Goal: Task Accomplishment & Management: Manage account settings

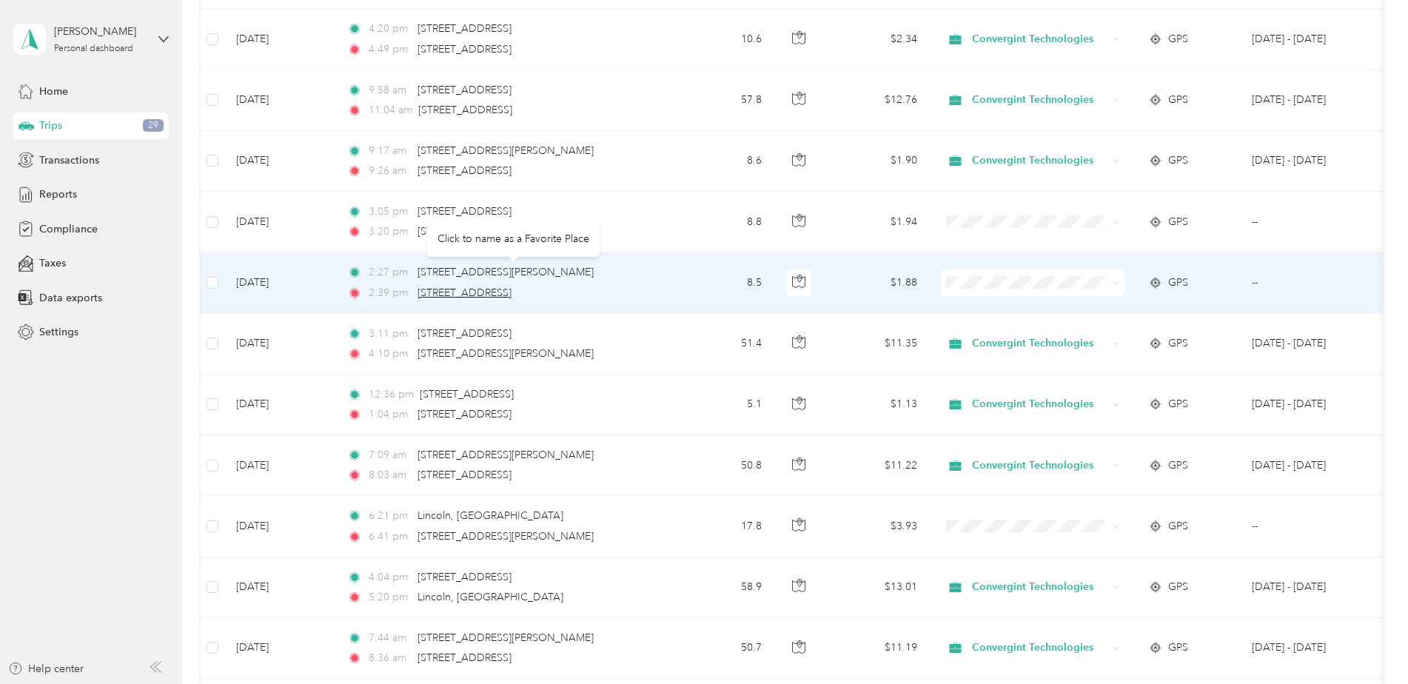
scroll to position [815, 0]
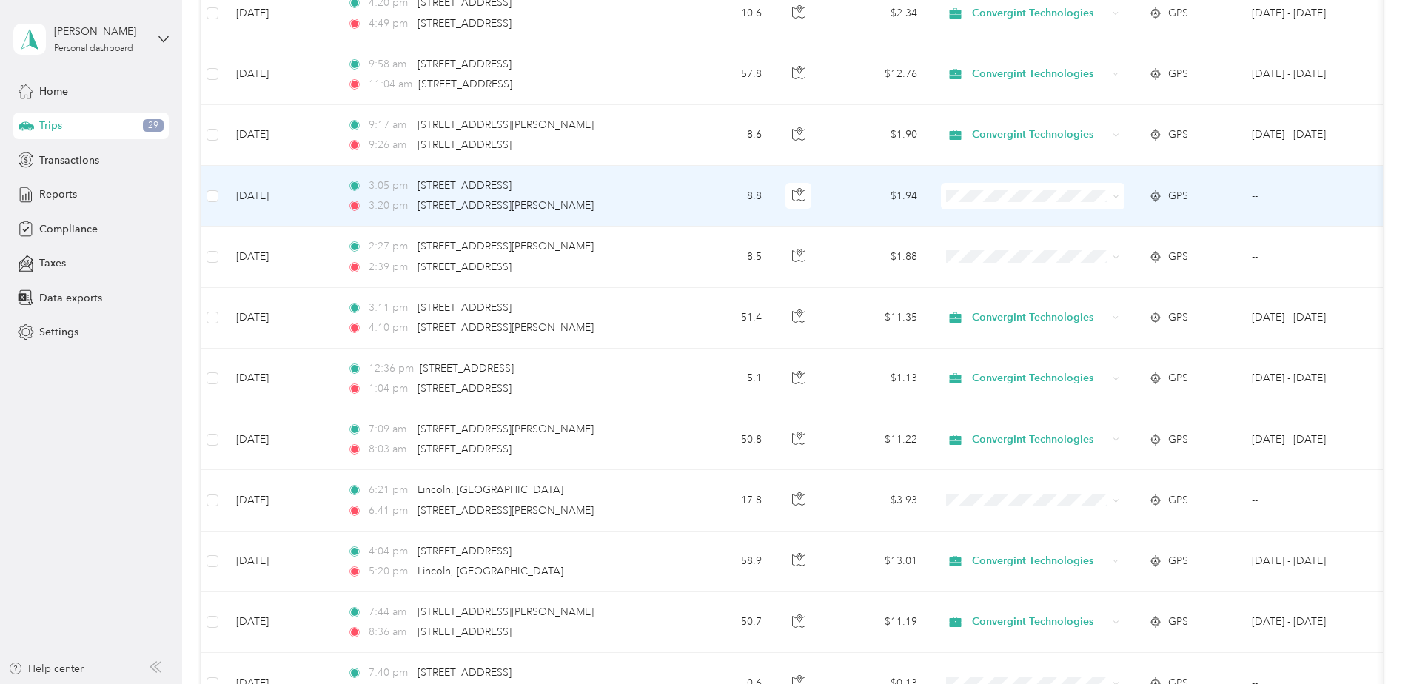
click at [1034, 203] on span at bounding box center [1033, 196] width 184 height 27
click at [1022, 250] on span "Personal" at bounding box center [1045, 250] width 137 height 16
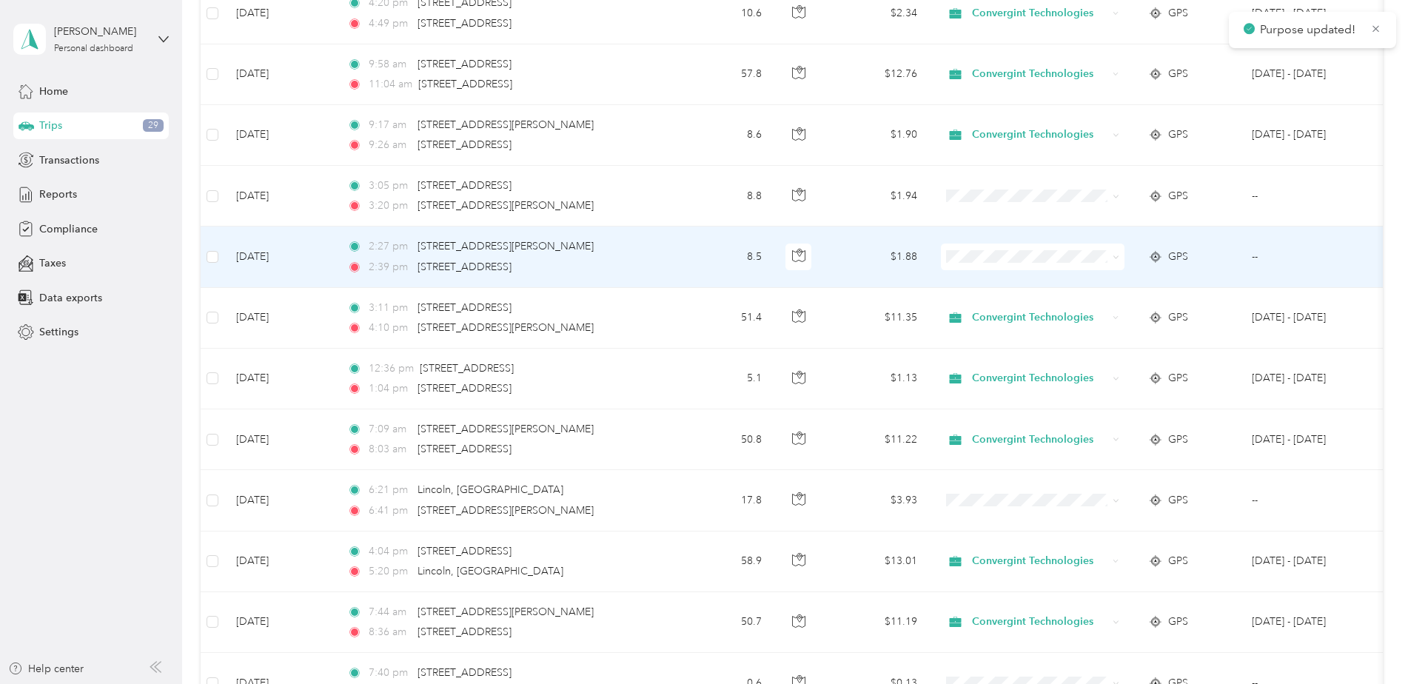
click at [1005, 309] on span "Personal" at bounding box center [1045, 305] width 137 height 16
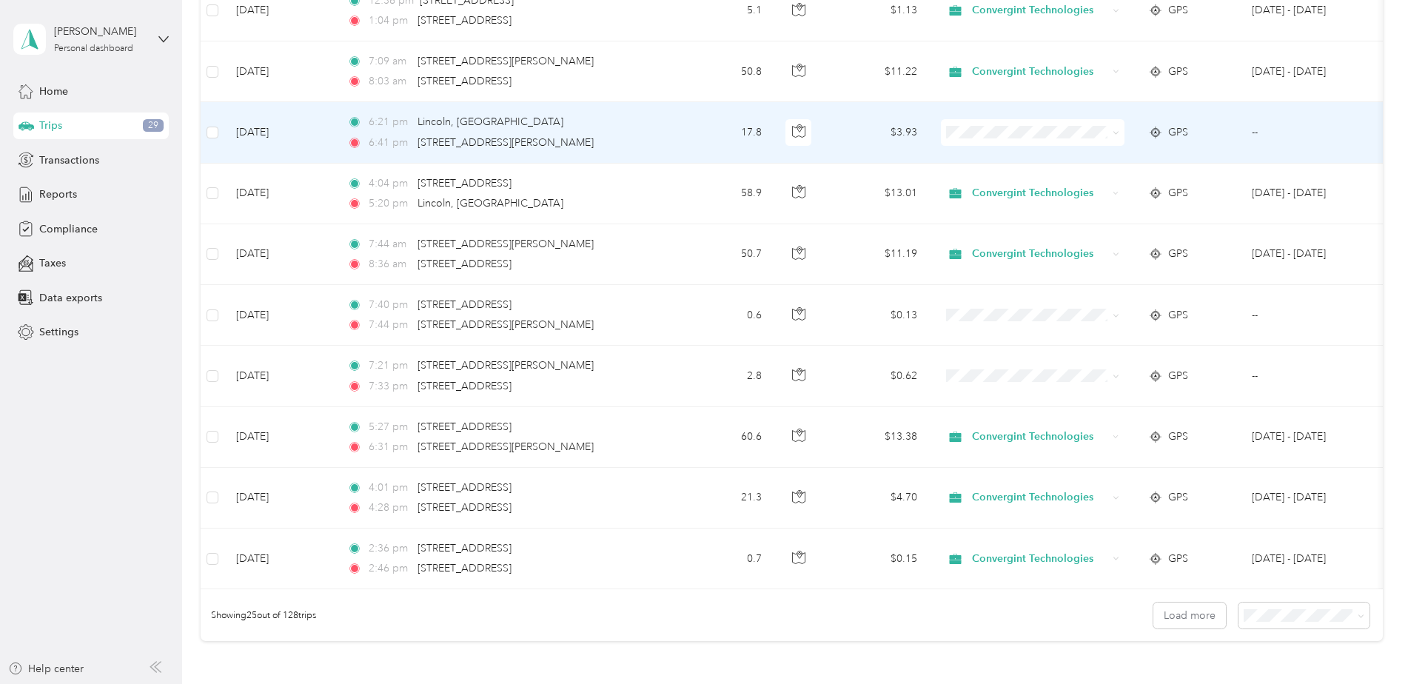
scroll to position [1183, 0]
click at [450, 120] on span "Lincoln, [GEOGRAPHIC_DATA]" at bounding box center [491, 121] width 146 height 13
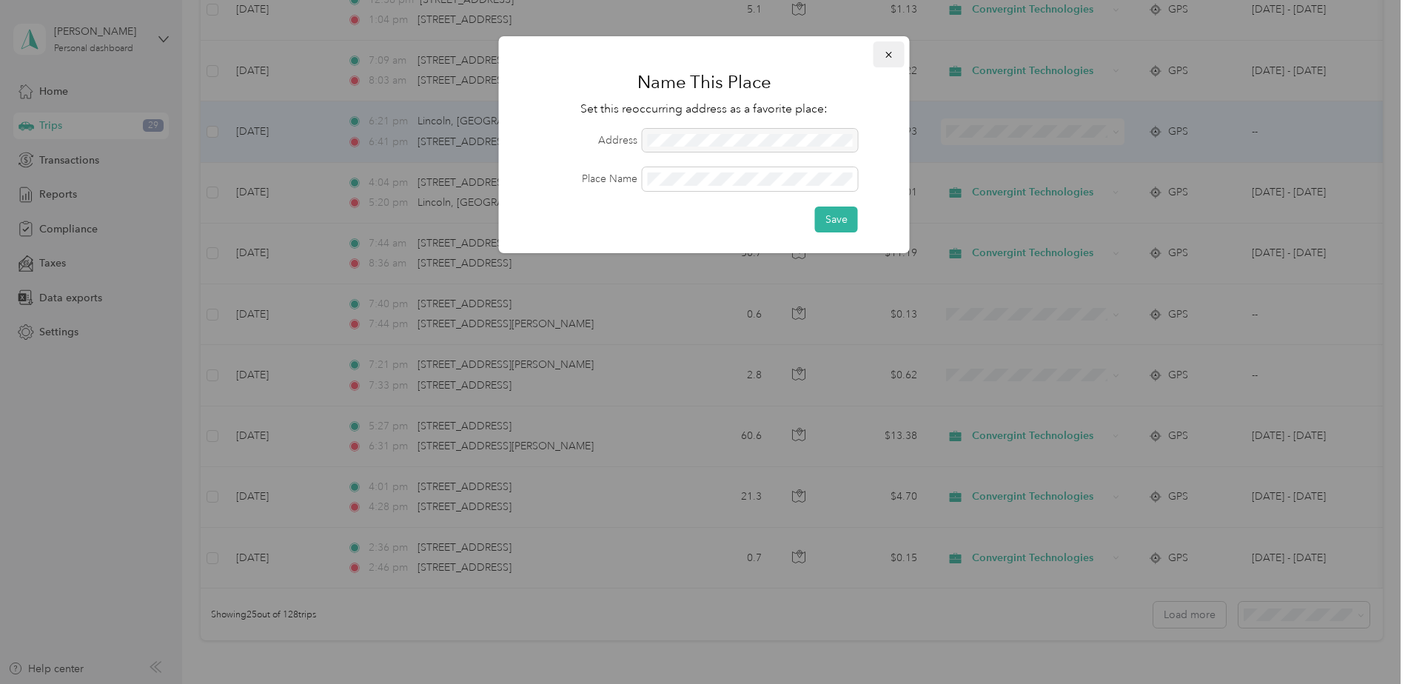
click at [887, 58] on icon "button" at bounding box center [889, 55] width 10 height 10
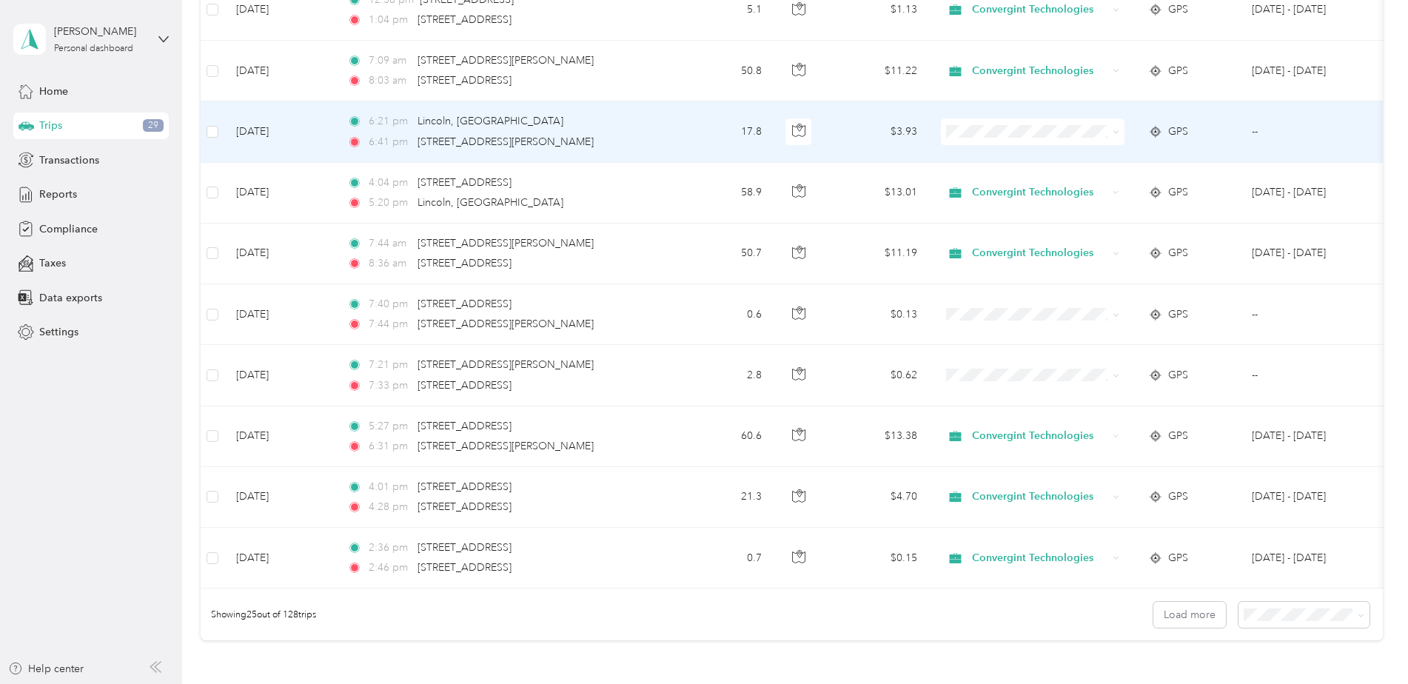
click at [985, 187] on span "Personal" at bounding box center [1045, 185] width 137 height 16
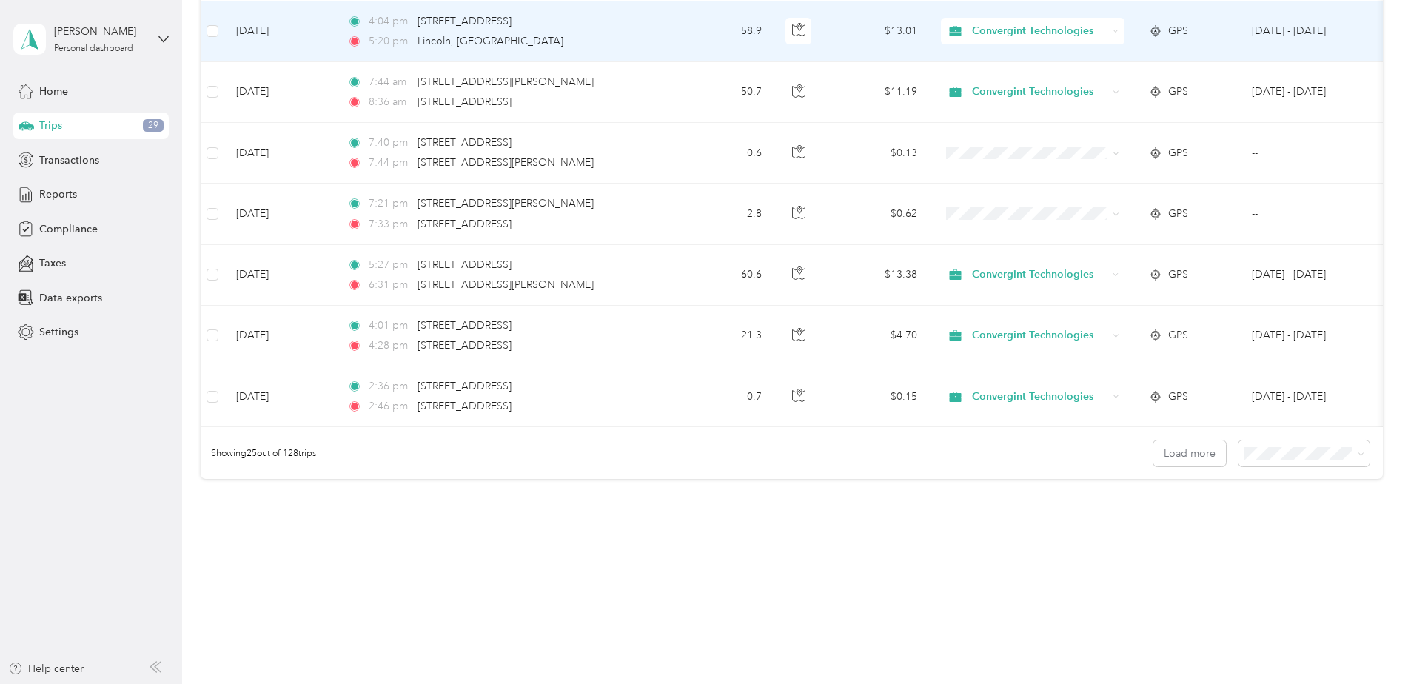
scroll to position [1356, 0]
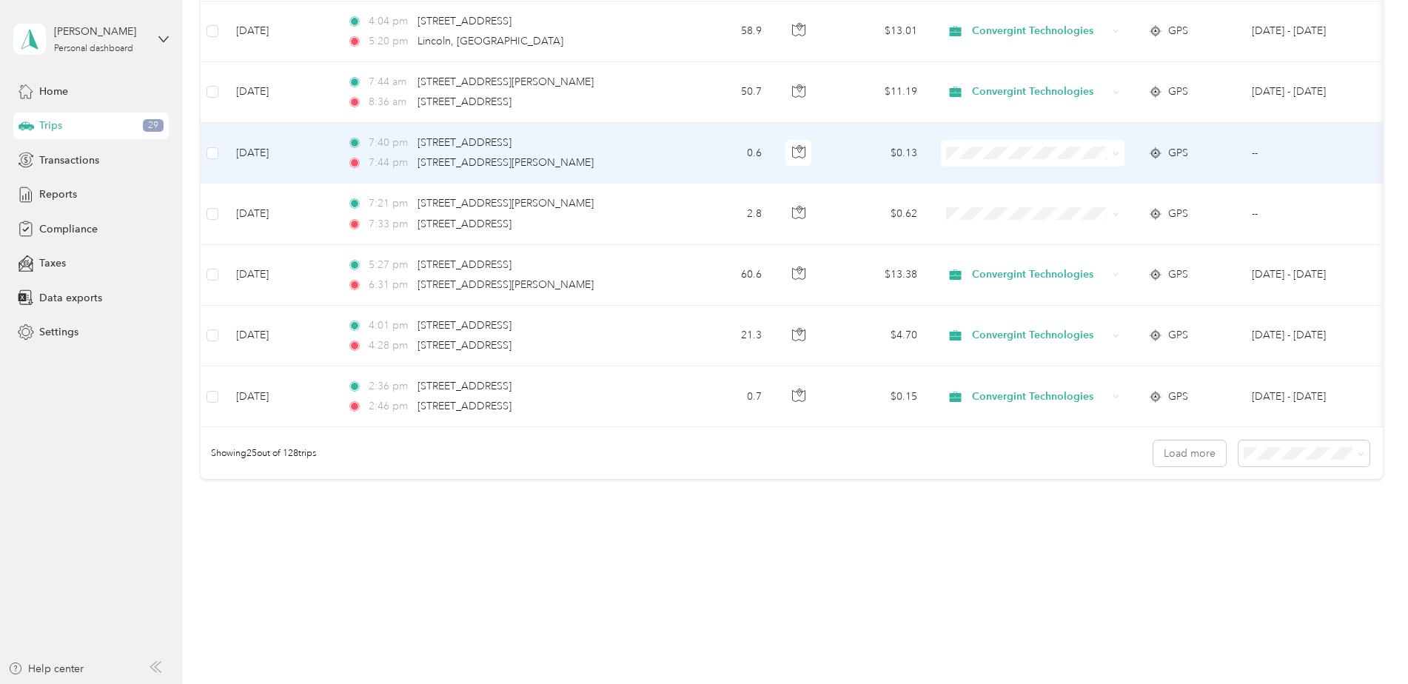
click at [981, 202] on li "Personal" at bounding box center [1033, 194] width 184 height 26
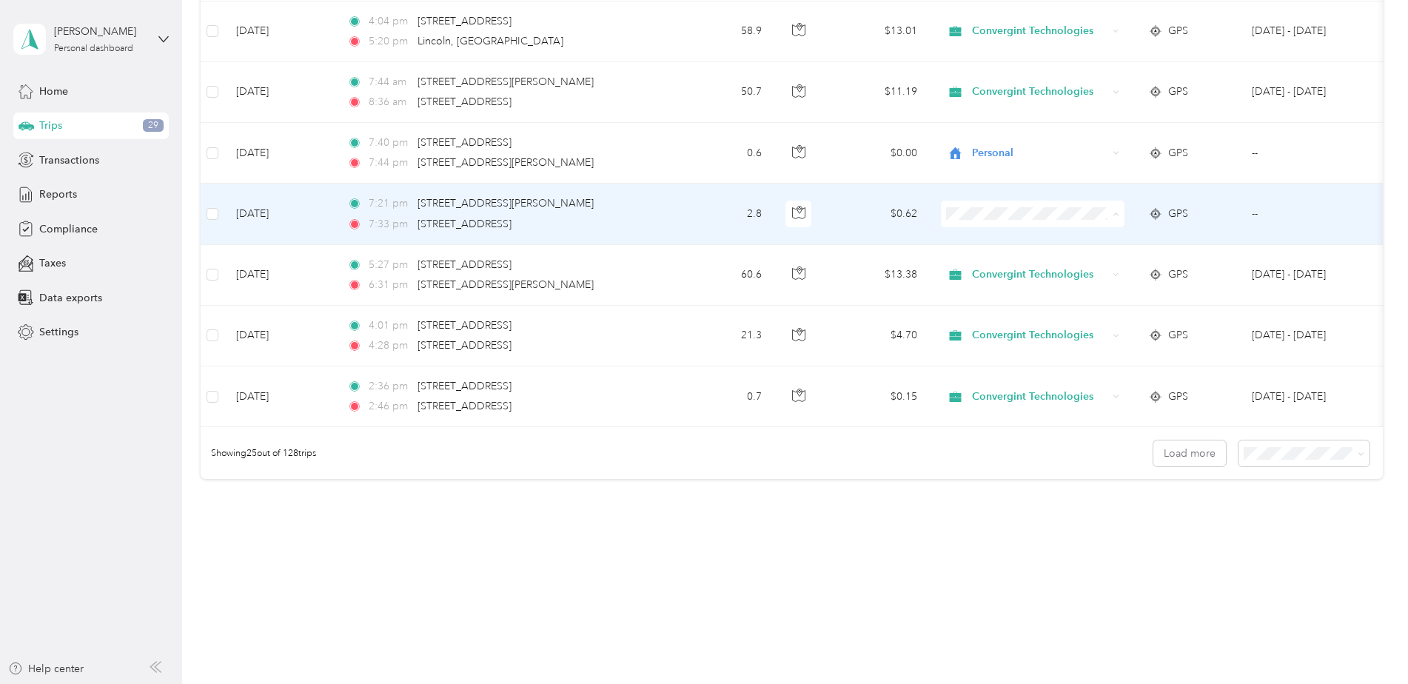
click at [998, 259] on li "Personal" at bounding box center [1033, 257] width 184 height 26
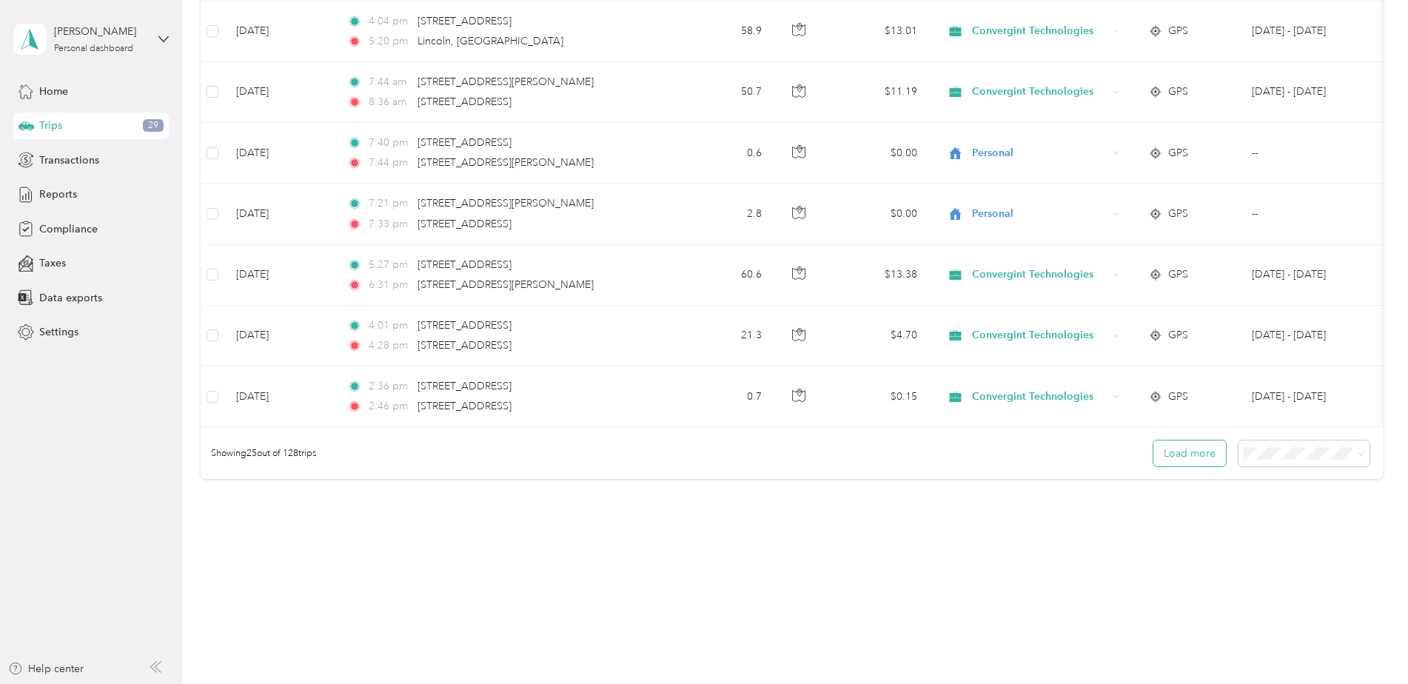
click at [1207, 452] on button "Load more" at bounding box center [1190, 454] width 73 height 26
click at [1191, 458] on button "Load more" at bounding box center [1190, 454] width 73 height 26
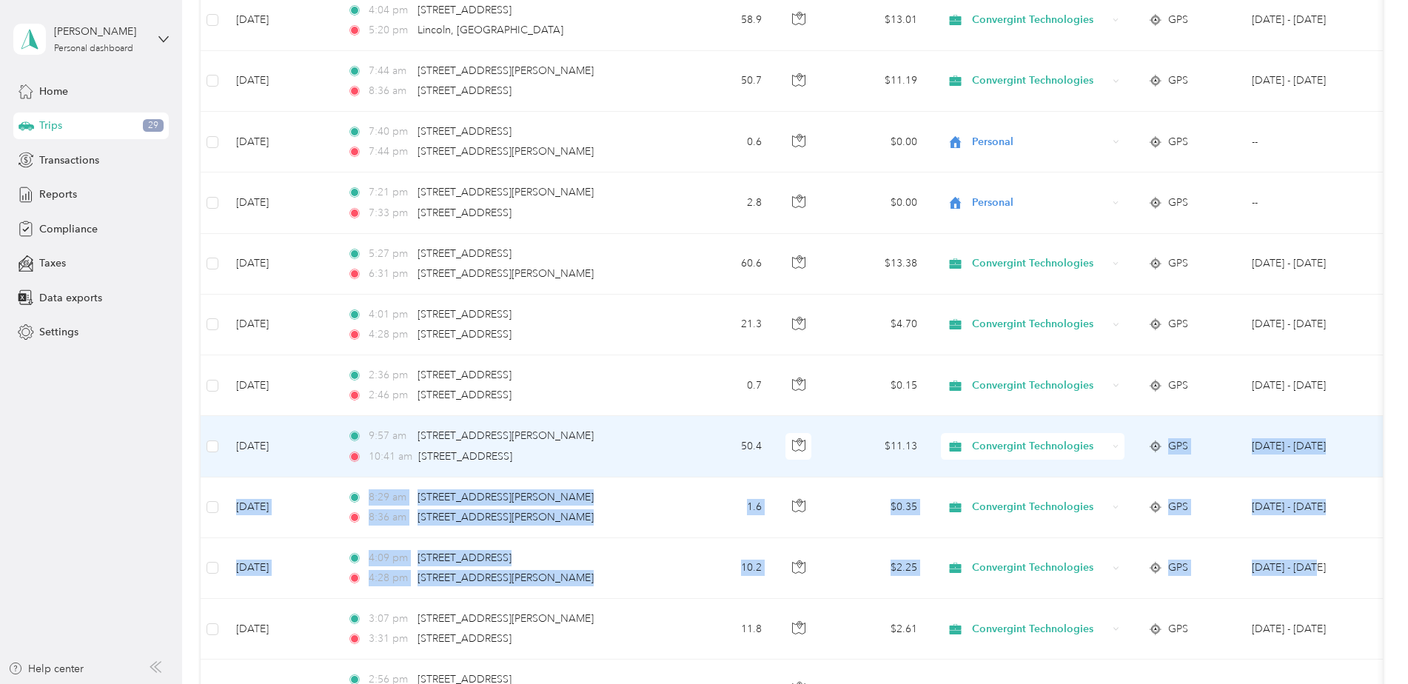
drag, startPoint x: 1313, startPoint y: 539, endPoint x: 979, endPoint y: 450, distance: 345.6
click at [977, 450] on tbody "[DATE] 8:48 pm [STREET_ADDRESS][PERSON_NAME] 8:55 pm [STREET_ADDRESS][PERSON_NA…" at bounding box center [814, 417] width 1226 height 3046
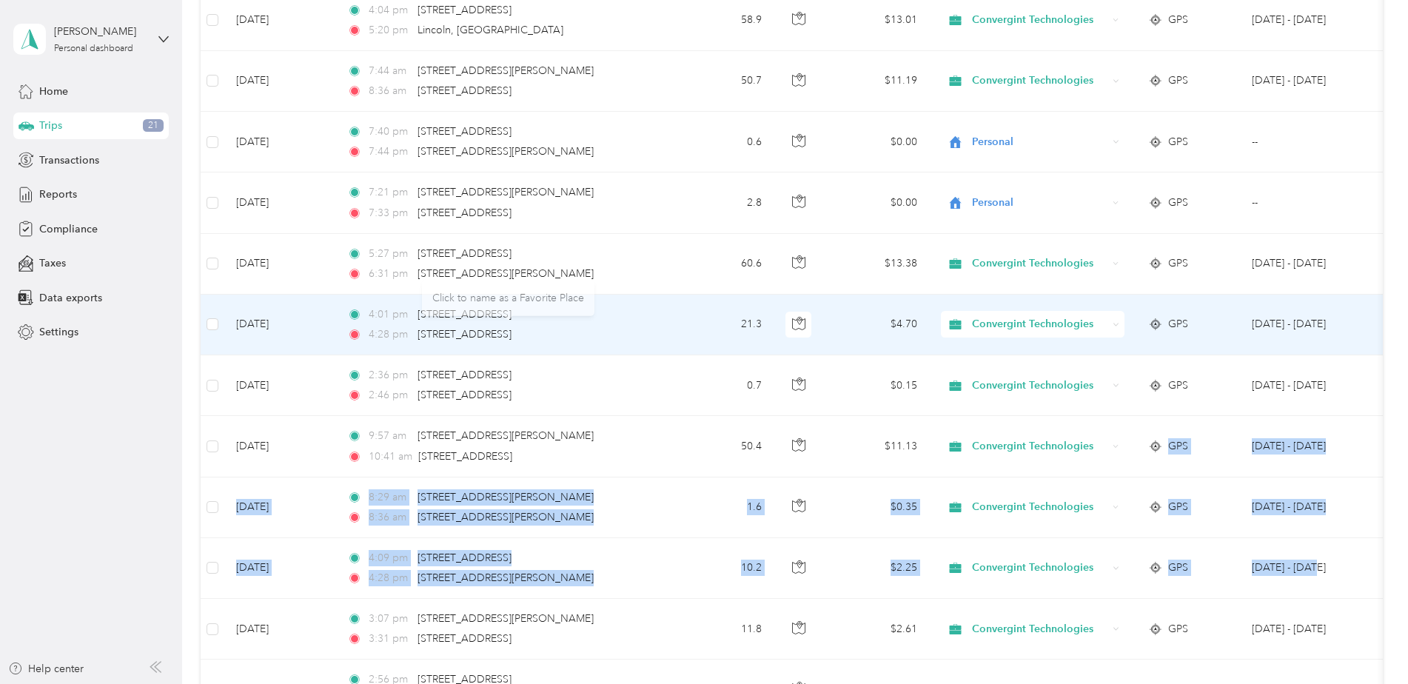
drag, startPoint x: 570, startPoint y: 347, endPoint x: 575, endPoint y: 324, distance: 23.5
click at [575, 324] on td "4:01 pm [STREET_ADDRESS] 4:28 pm [STREET_ADDRESS]" at bounding box center [505, 325] width 341 height 61
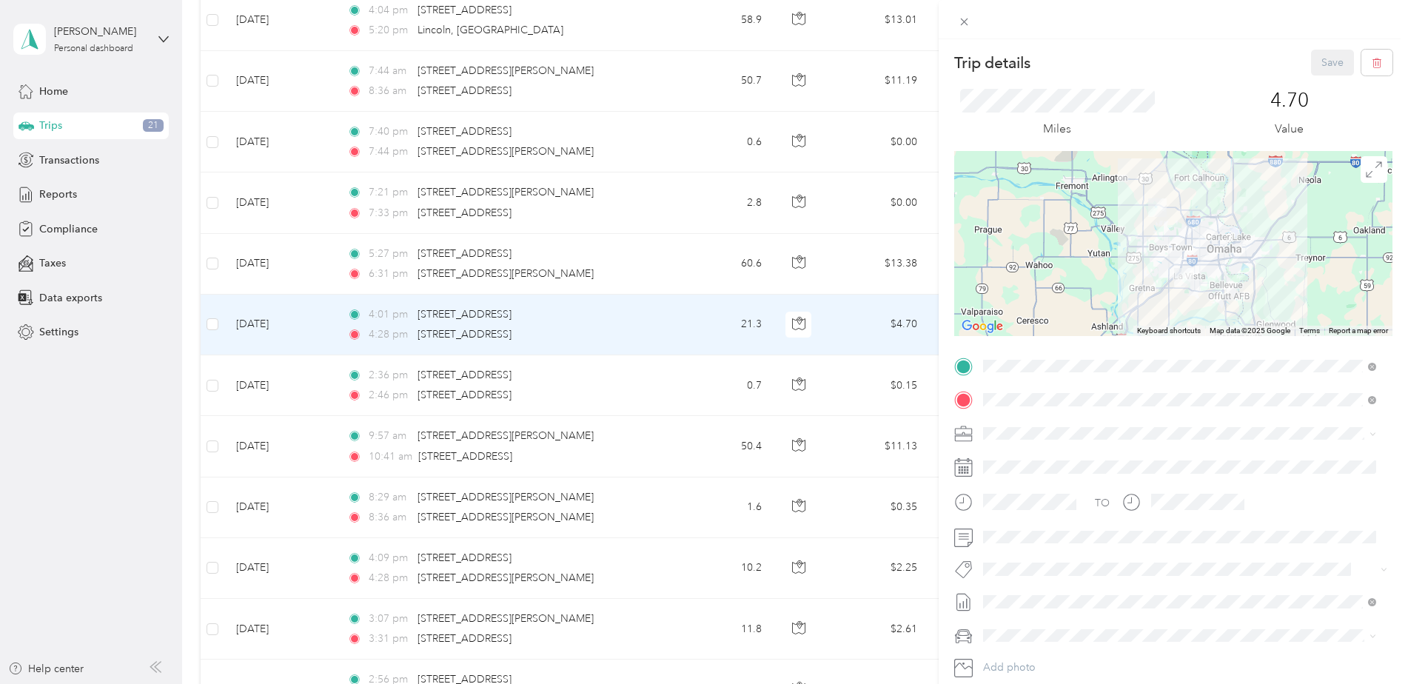
click at [690, 385] on div "Trip details Save This trip cannot be edited because it is either under review,…" at bounding box center [704, 342] width 1408 height 684
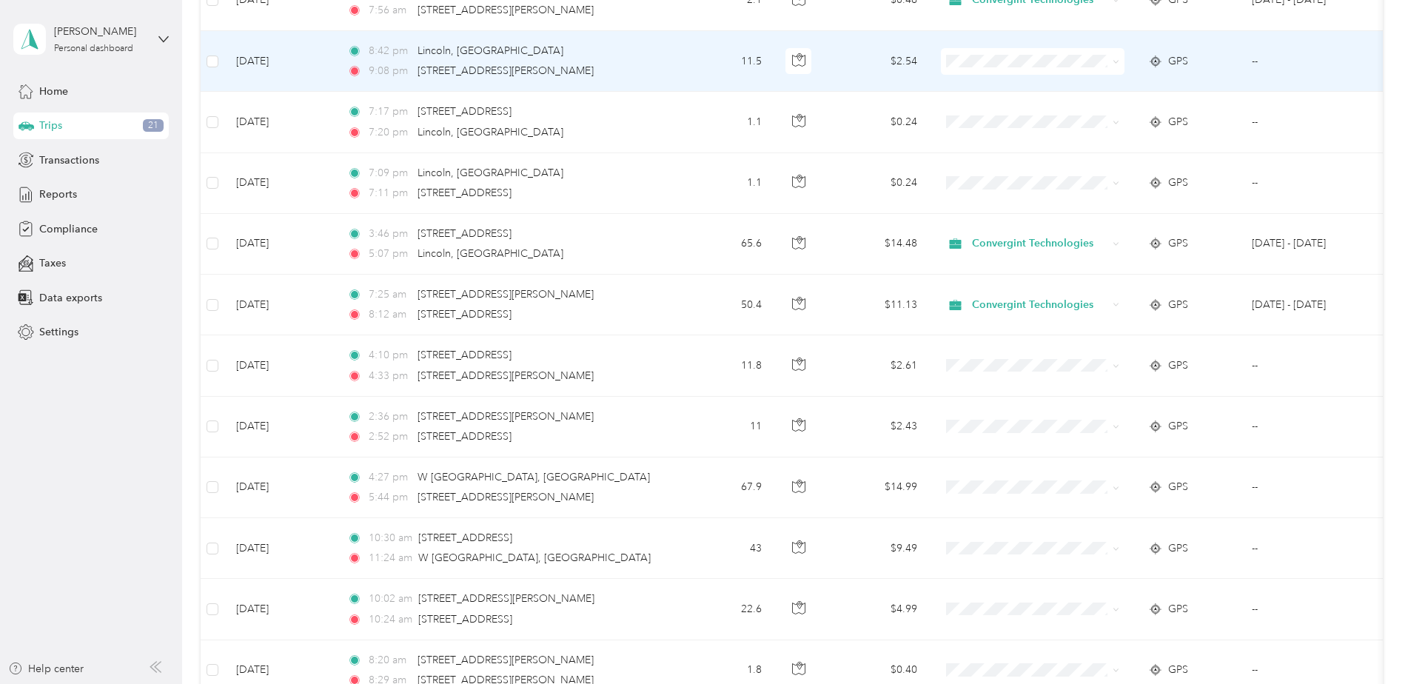
scroll to position [2168, 0]
click at [989, 120] on li "Personal" at bounding box center [1033, 114] width 184 height 26
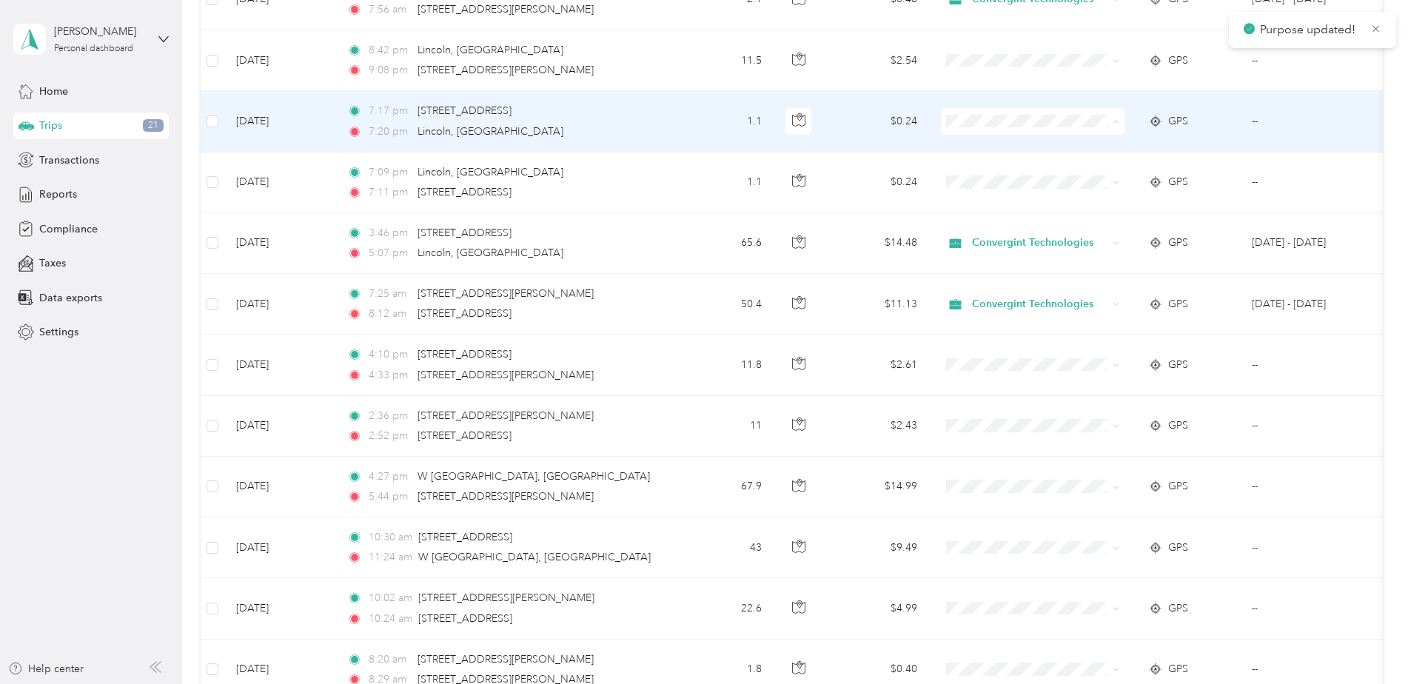
click at [997, 176] on span "Personal" at bounding box center [1045, 175] width 137 height 16
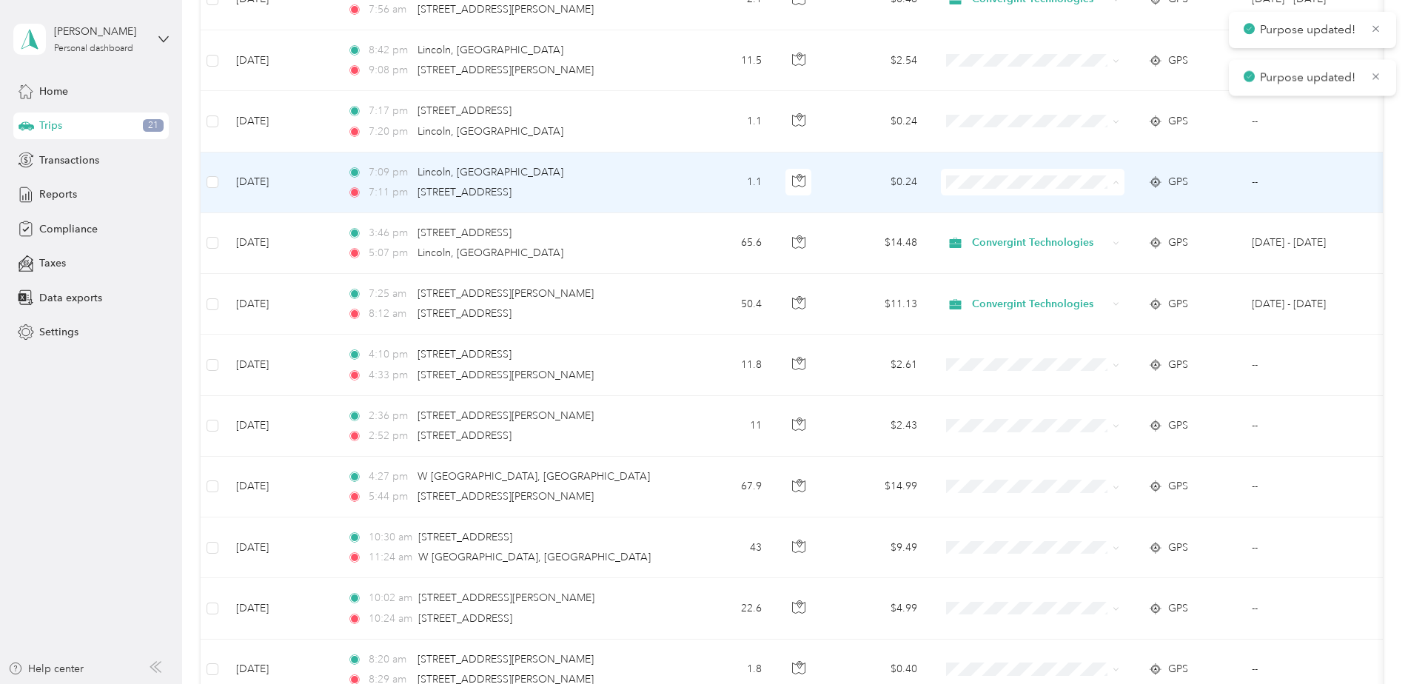
drag, startPoint x: 996, startPoint y: 177, endPoint x: 991, endPoint y: 234, distance: 57.3
click at [991, 234] on span "Personal" at bounding box center [1045, 236] width 137 height 16
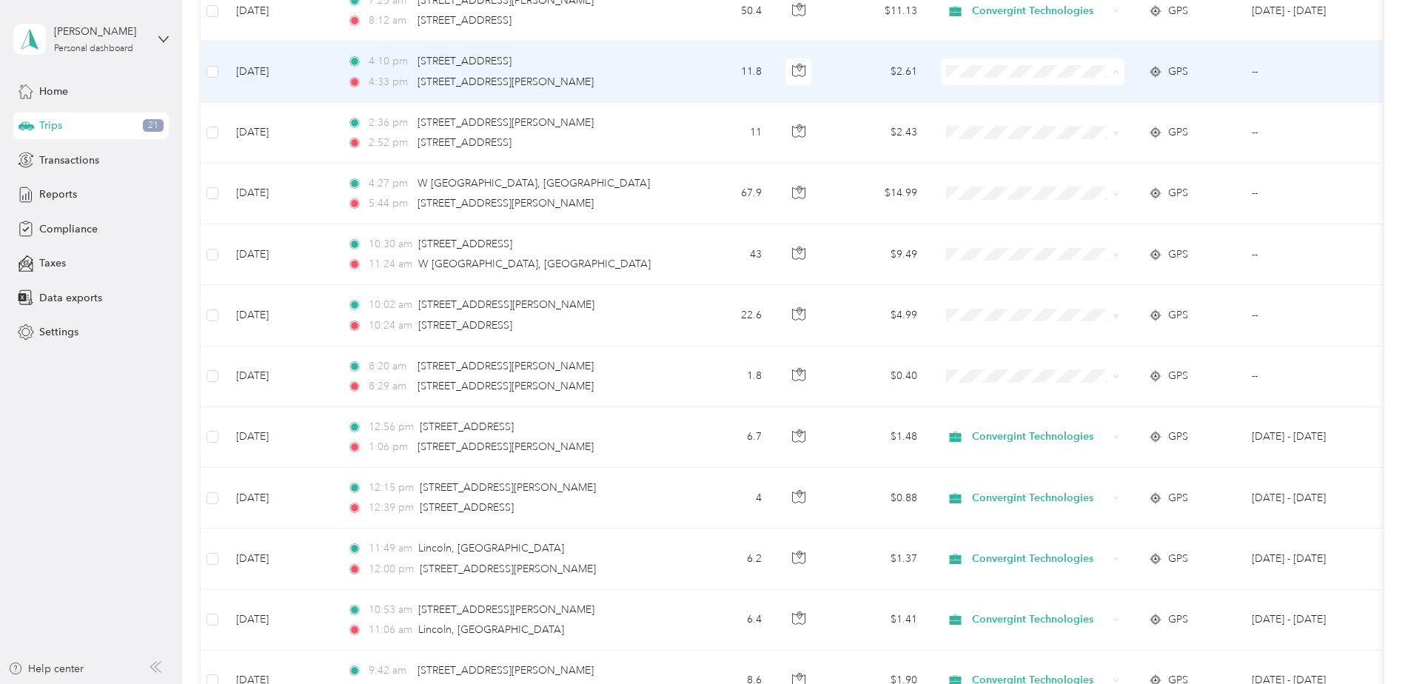
scroll to position [2462, 0]
click at [994, 123] on span "Personal" at bounding box center [1045, 125] width 137 height 16
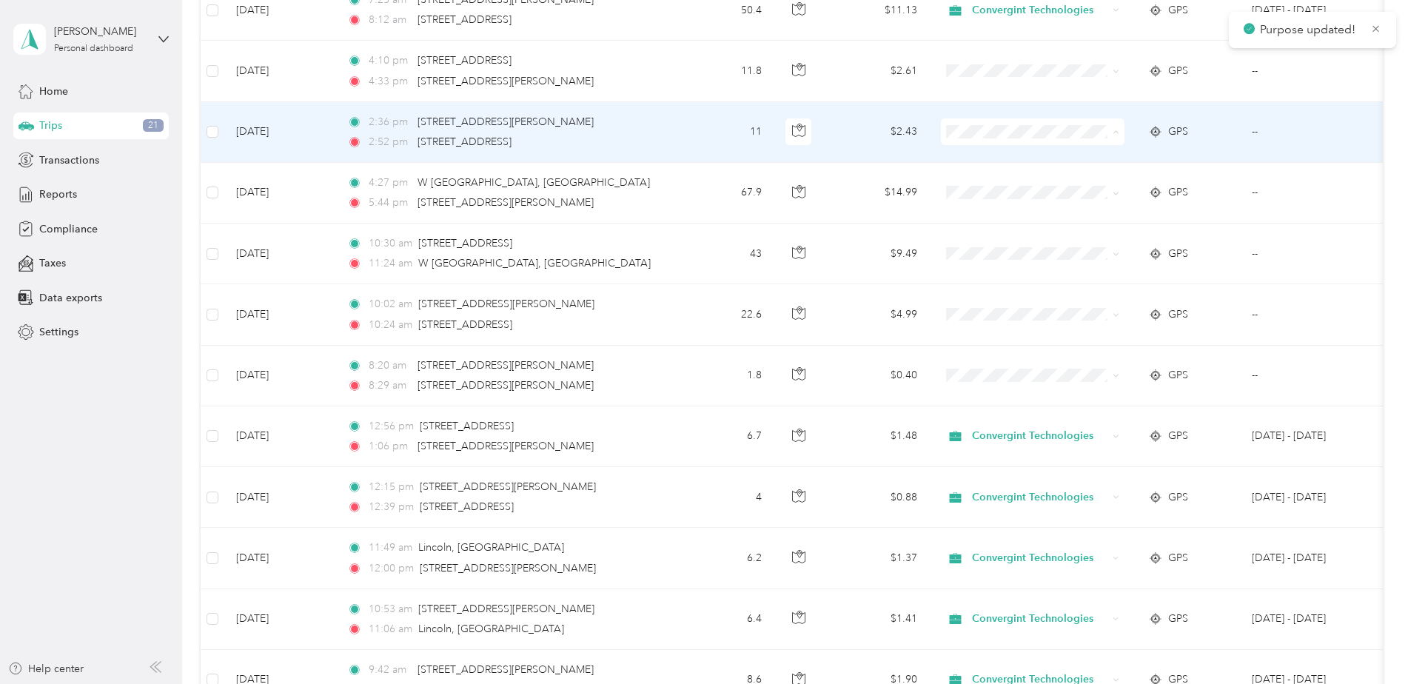
drag, startPoint x: 997, startPoint y: 125, endPoint x: 999, endPoint y: 186, distance: 60.7
click at [999, 186] on span "Personal" at bounding box center [1045, 186] width 137 height 16
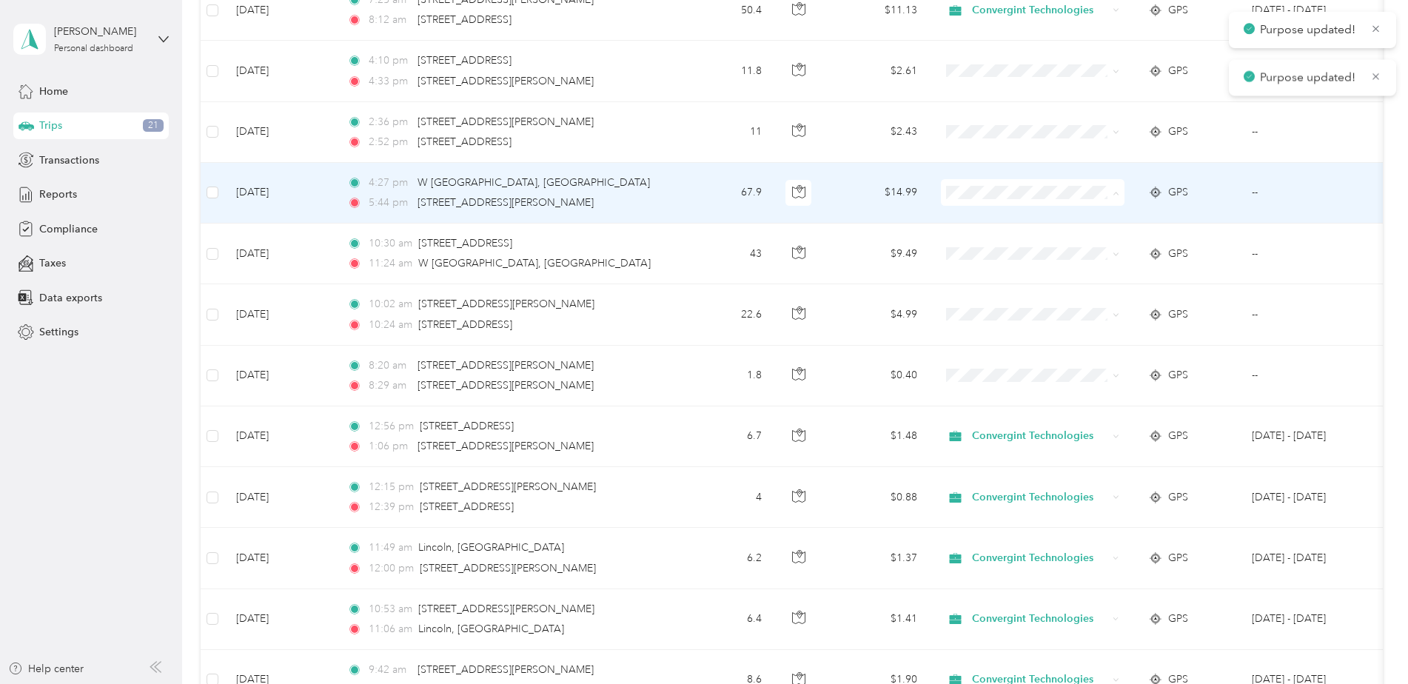
click at [988, 244] on span "Personal" at bounding box center [1045, 246] width 137 height 16
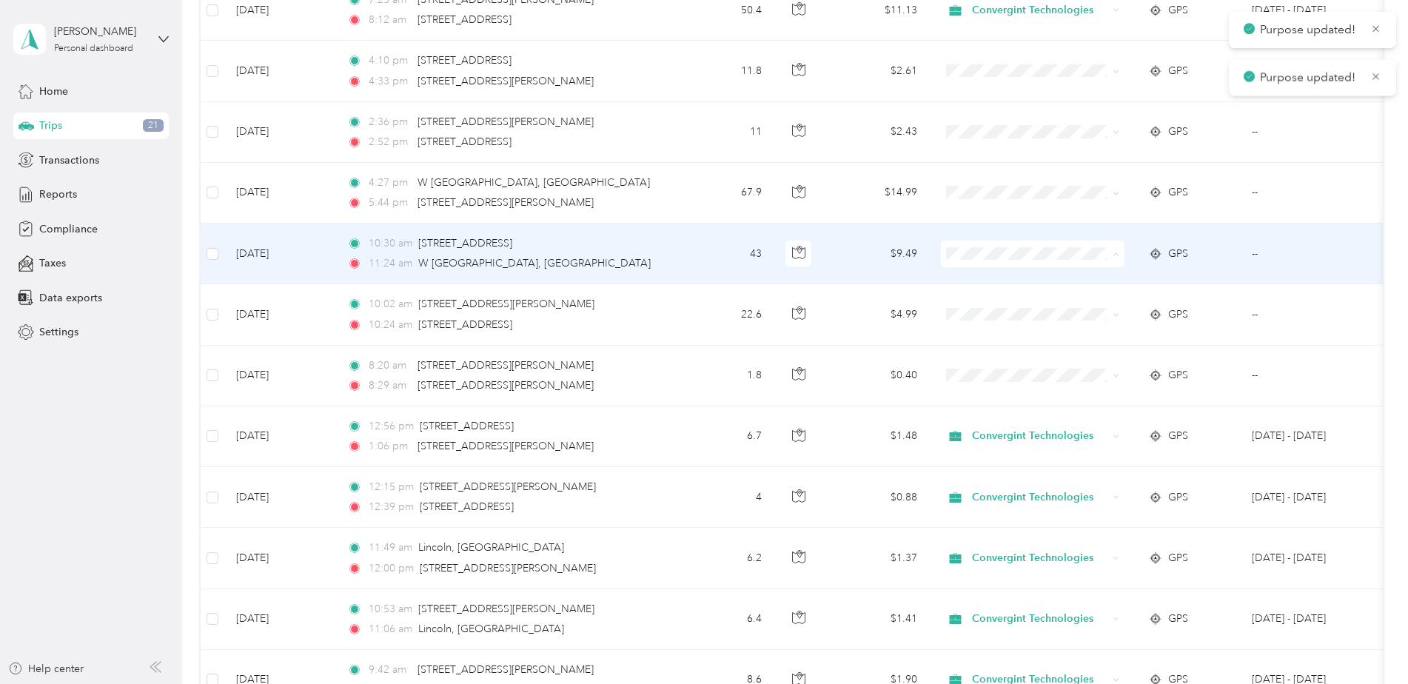
click at [990, 301] on span "Personal" at bounding box center [1045, 308] width 137 height 16
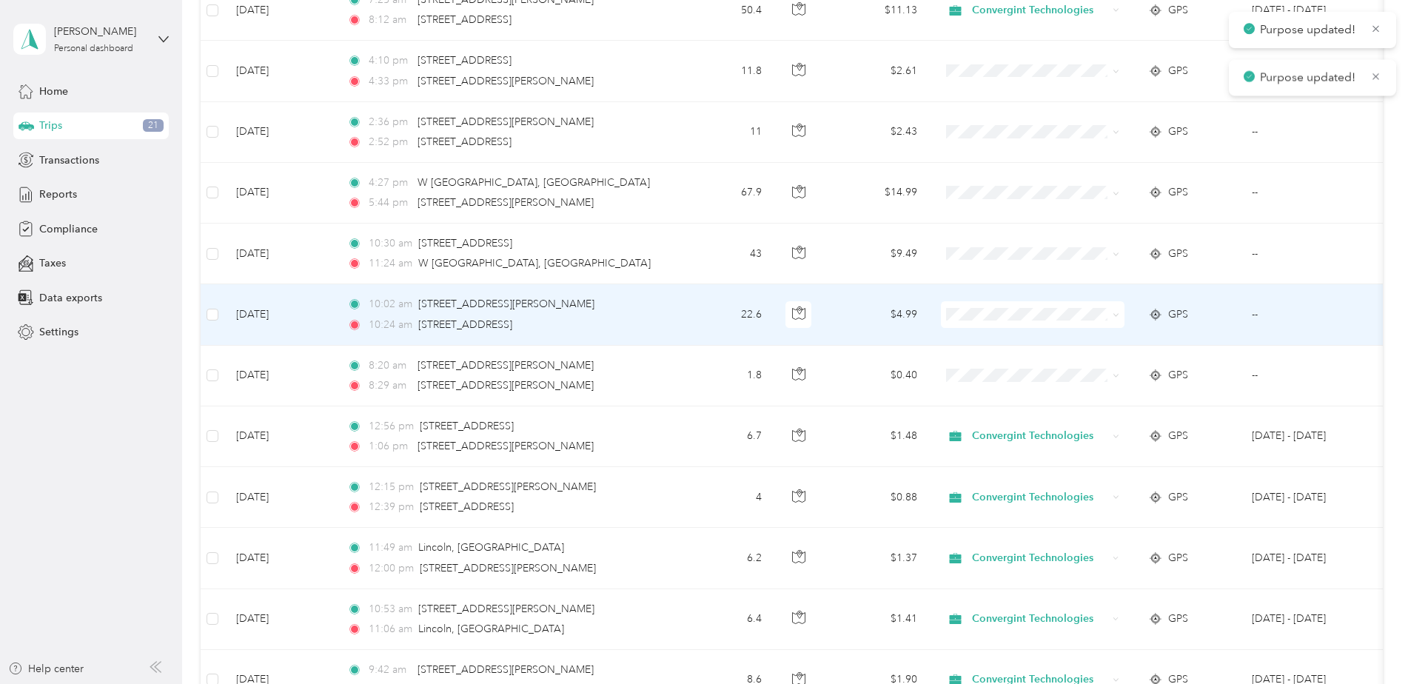
click at [983, 305] on span at bounding box center [1033, 314] width 184 height 27
click at [984, 325] on span at bounding box center [1033, 314] width 184 height 27
click at [986, 374] on li "Personal" at bounding box center [1033, 365] width 184 height 26
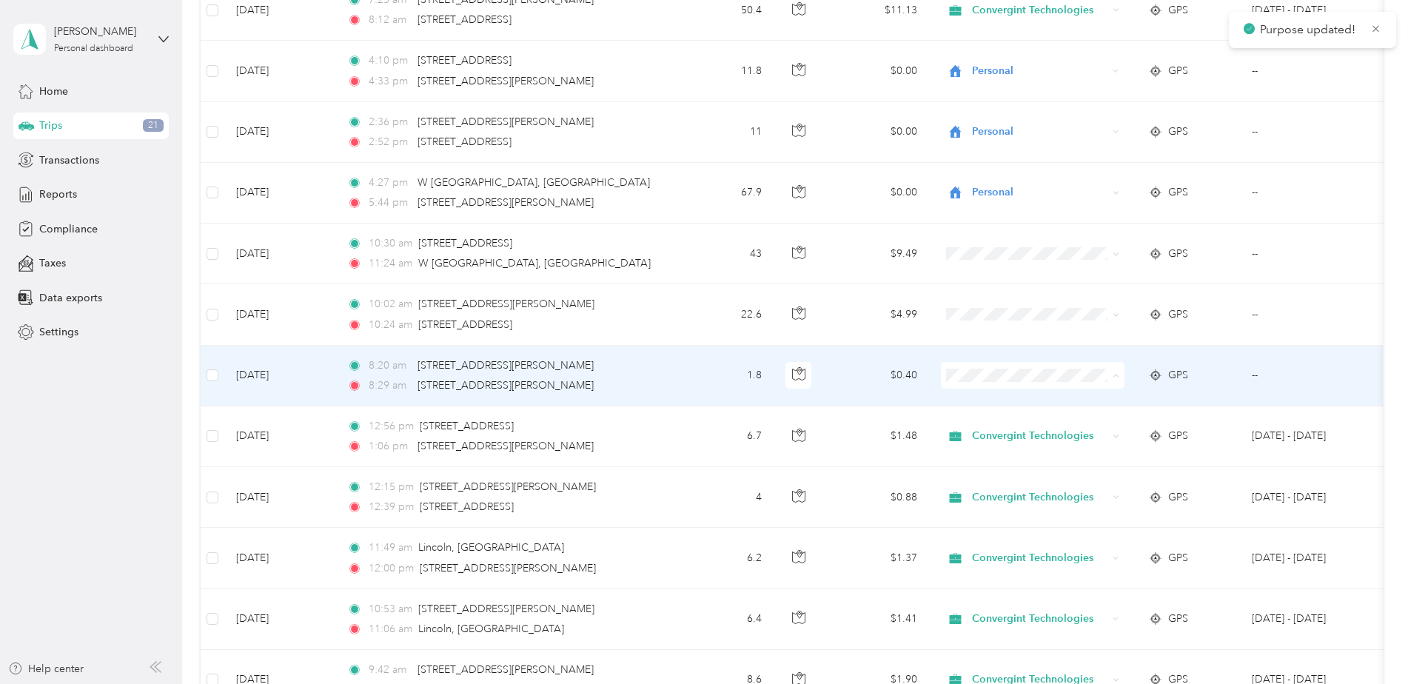
click at [989, 424] on span "Personal" at bounding box center [1045, 429] width 137 height 16
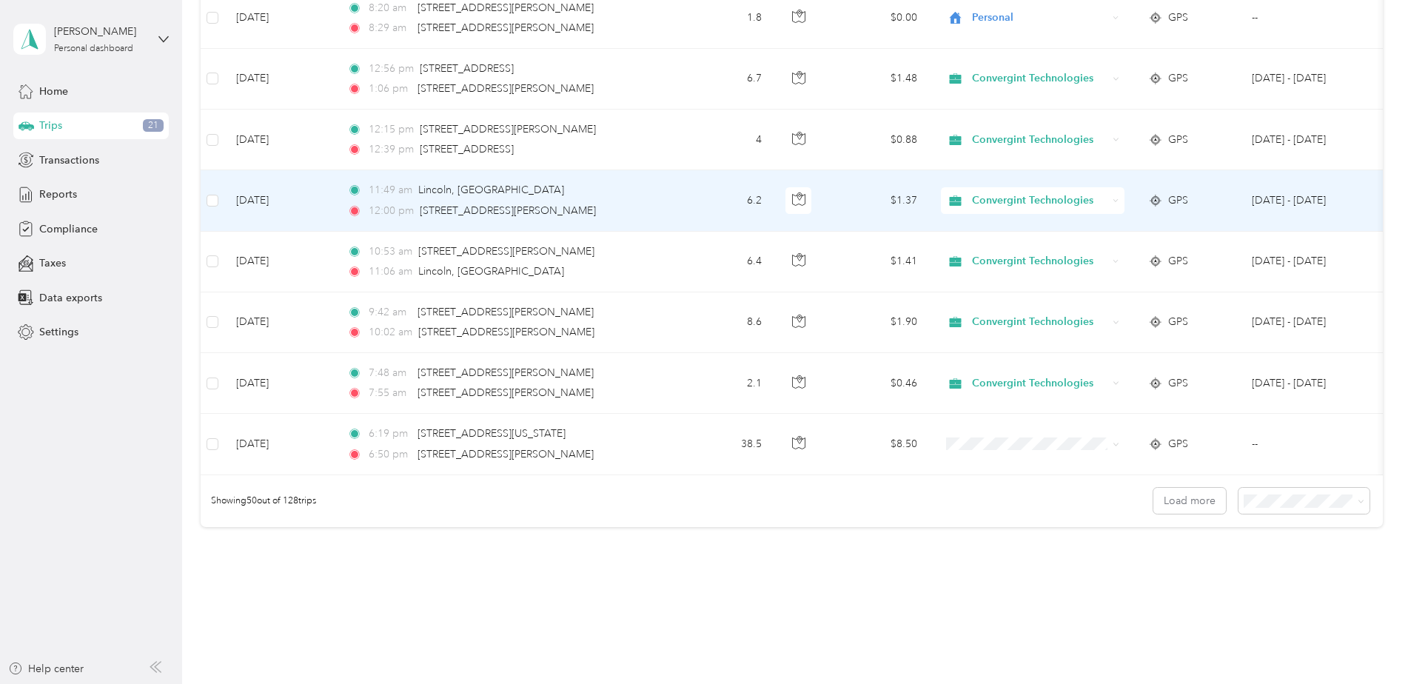
scroll to position [2878, 0]
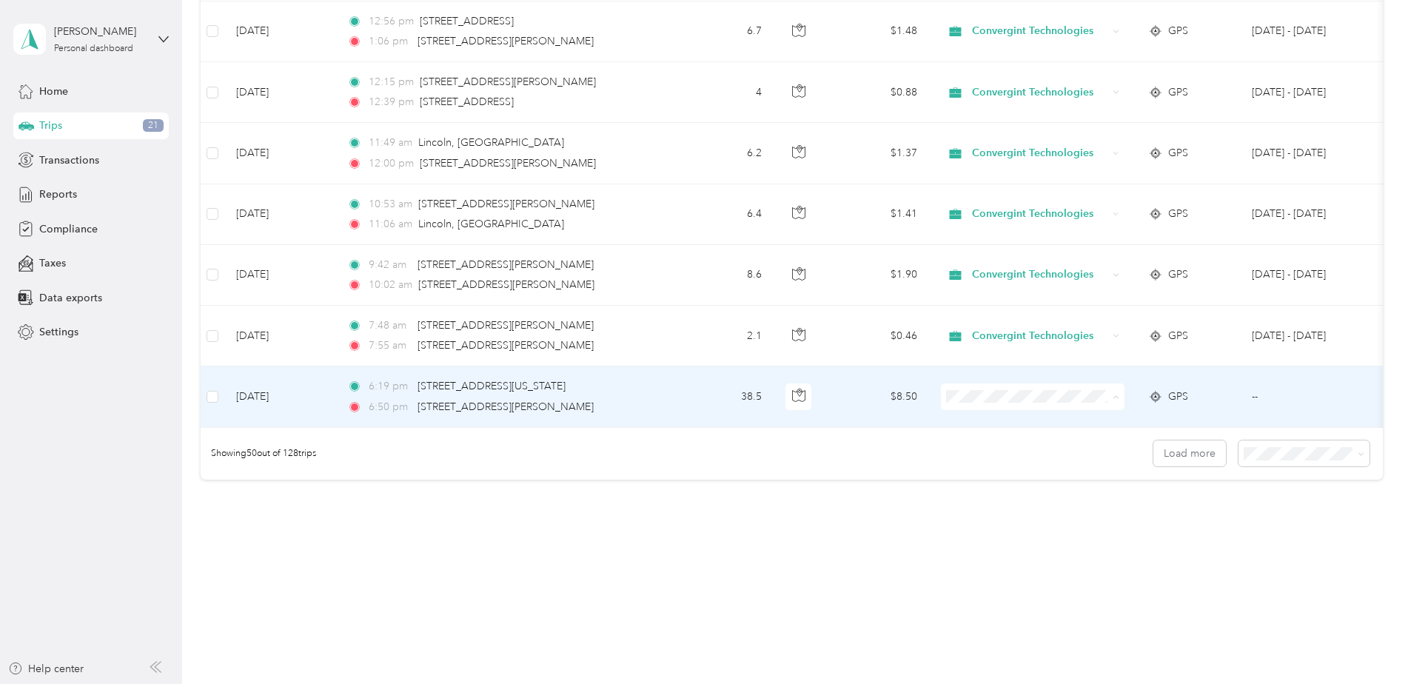
click at [1022, 409] on span "Convergint Technologies" at bounding box center [1045, 414] width 137 height 16
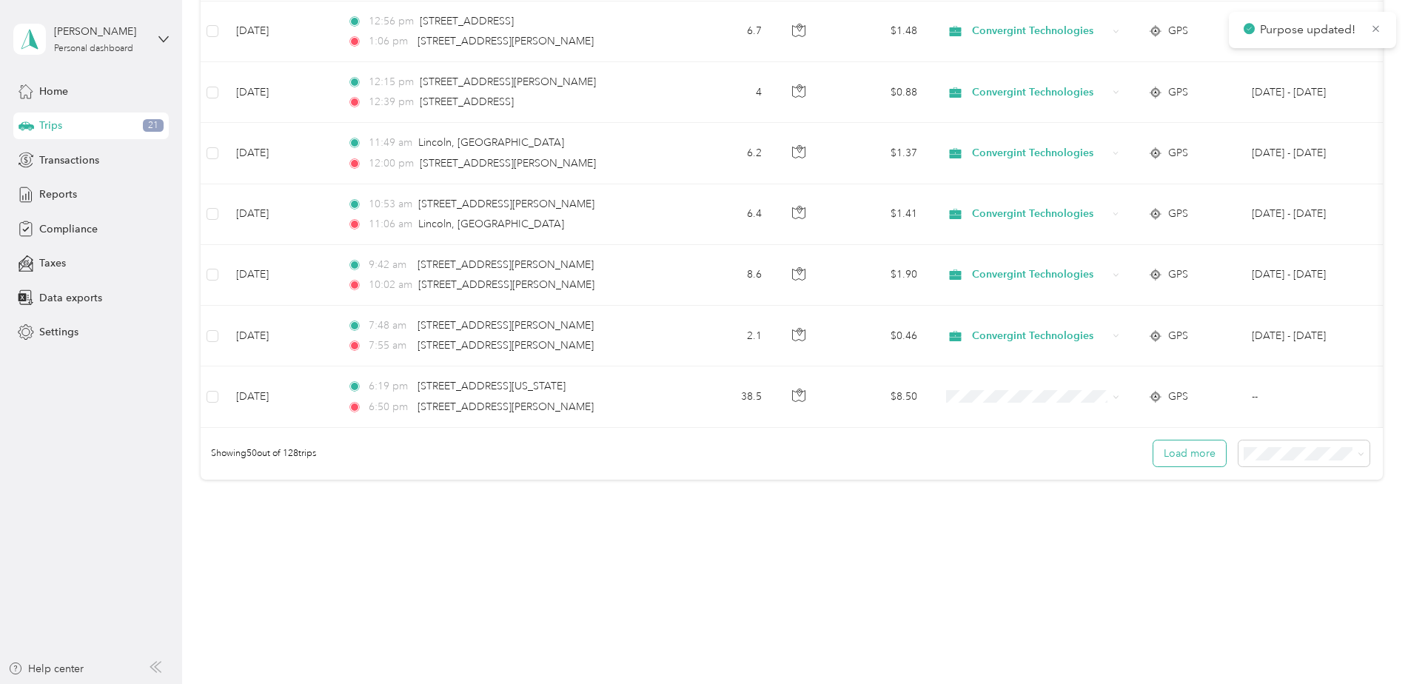
click at [1184, 452] on button "Load more" at bounding box center [1190, 454] width 73 height 26
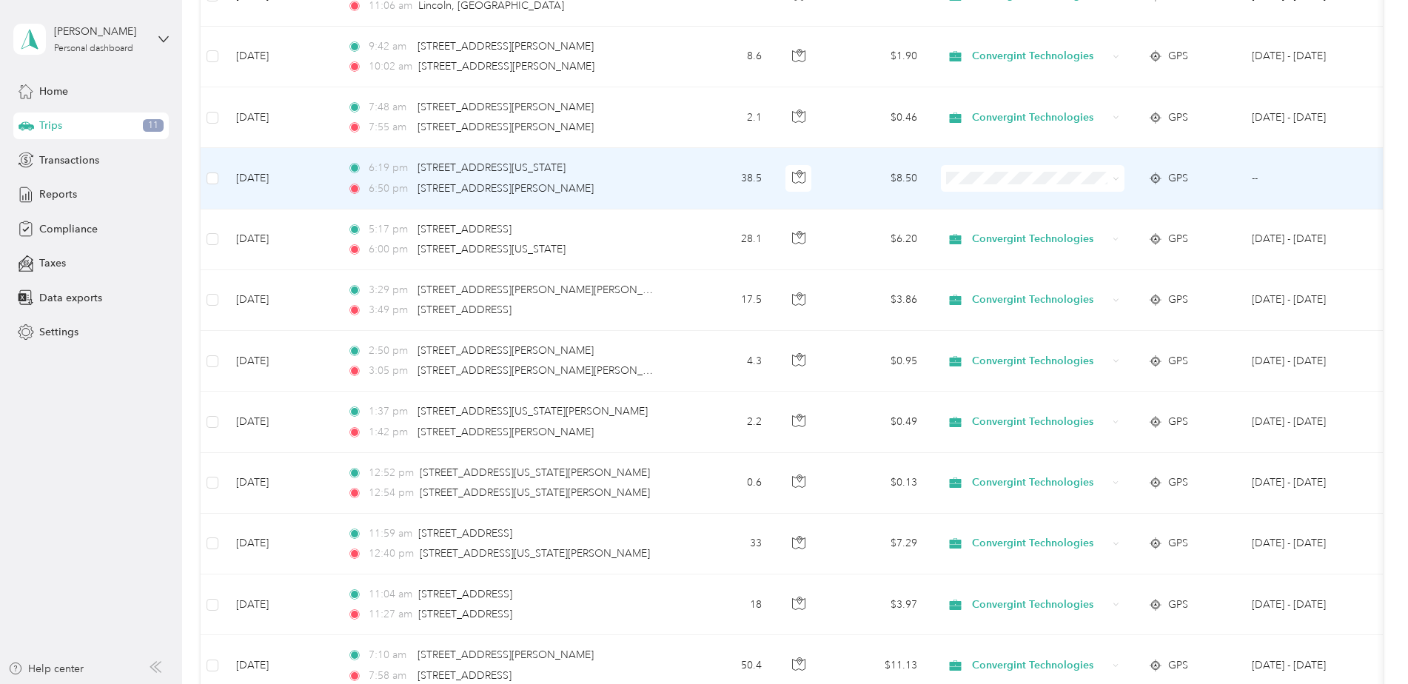
scroll to position [3086, 0]
click at [1000, 203] on span "Convergint Technologies" at bounding box center [1045, 206] width 137 height 16
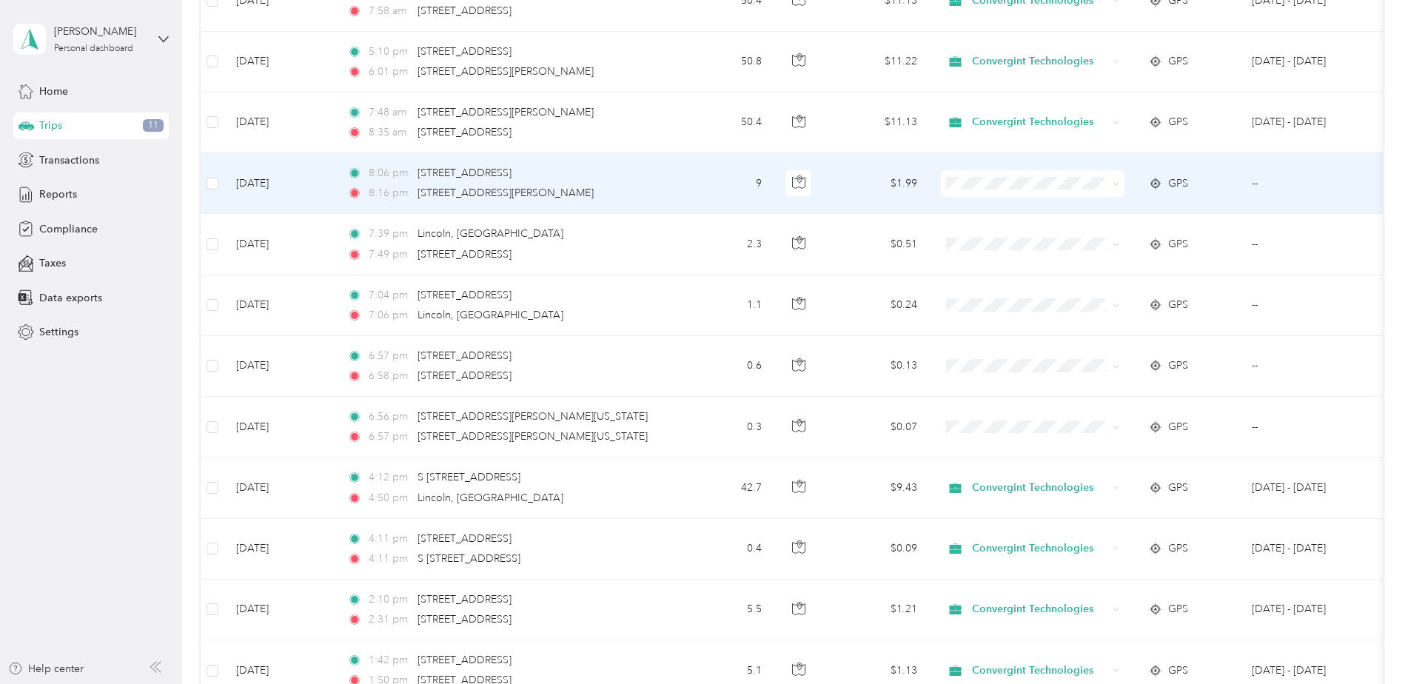
scroll to position [3751, 0]
click at [1000, 233] on span "Personal" at bounding box center [1045, 237] width 137 height 16
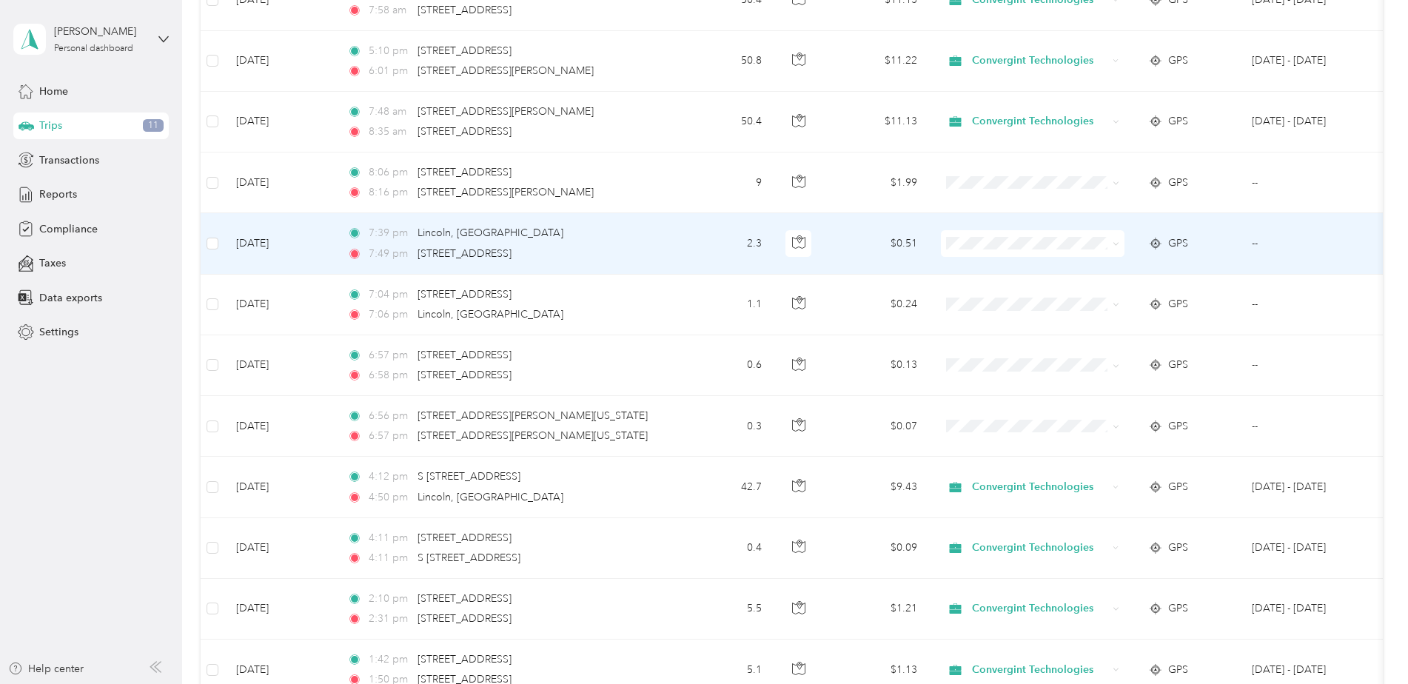
click at [991, 298] on li "Personal" at bounding box center [1033, 293] width 184 height 26
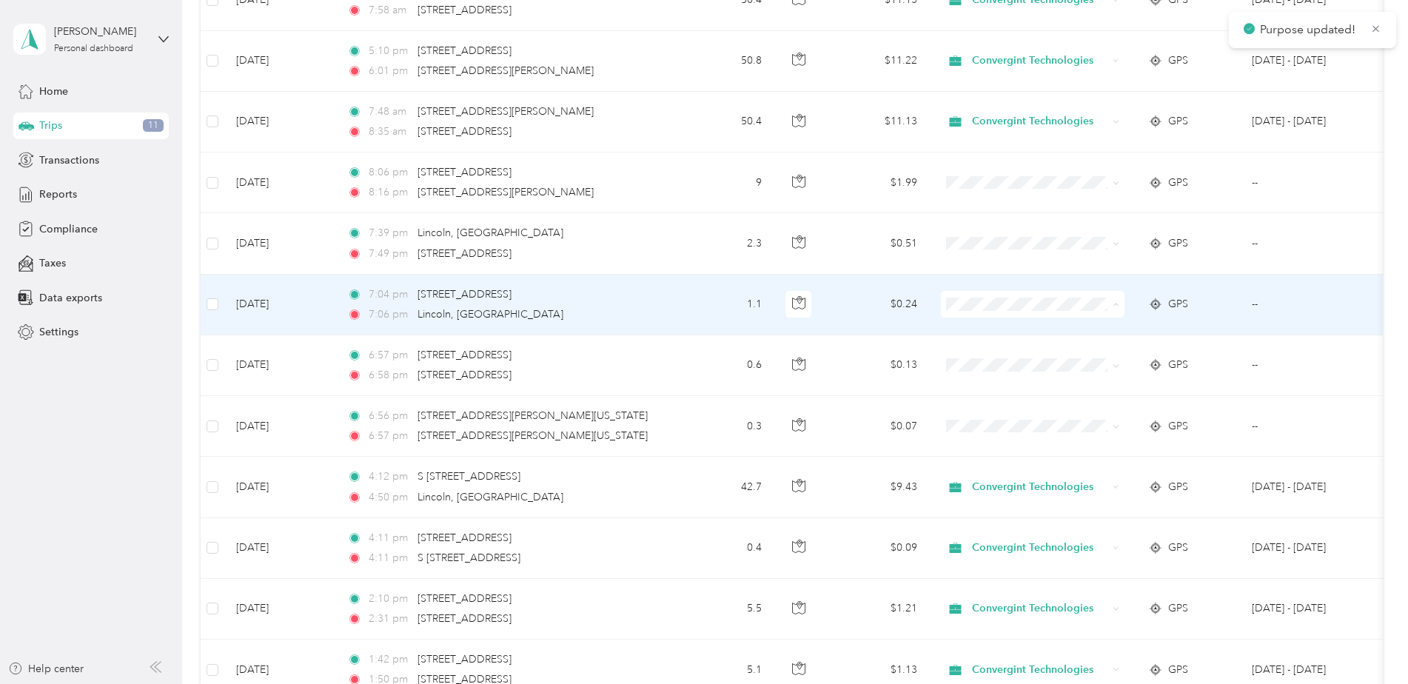
click at [1003, 352] on span "Personal" at bounding box center [1045, 358] width 137 height 16
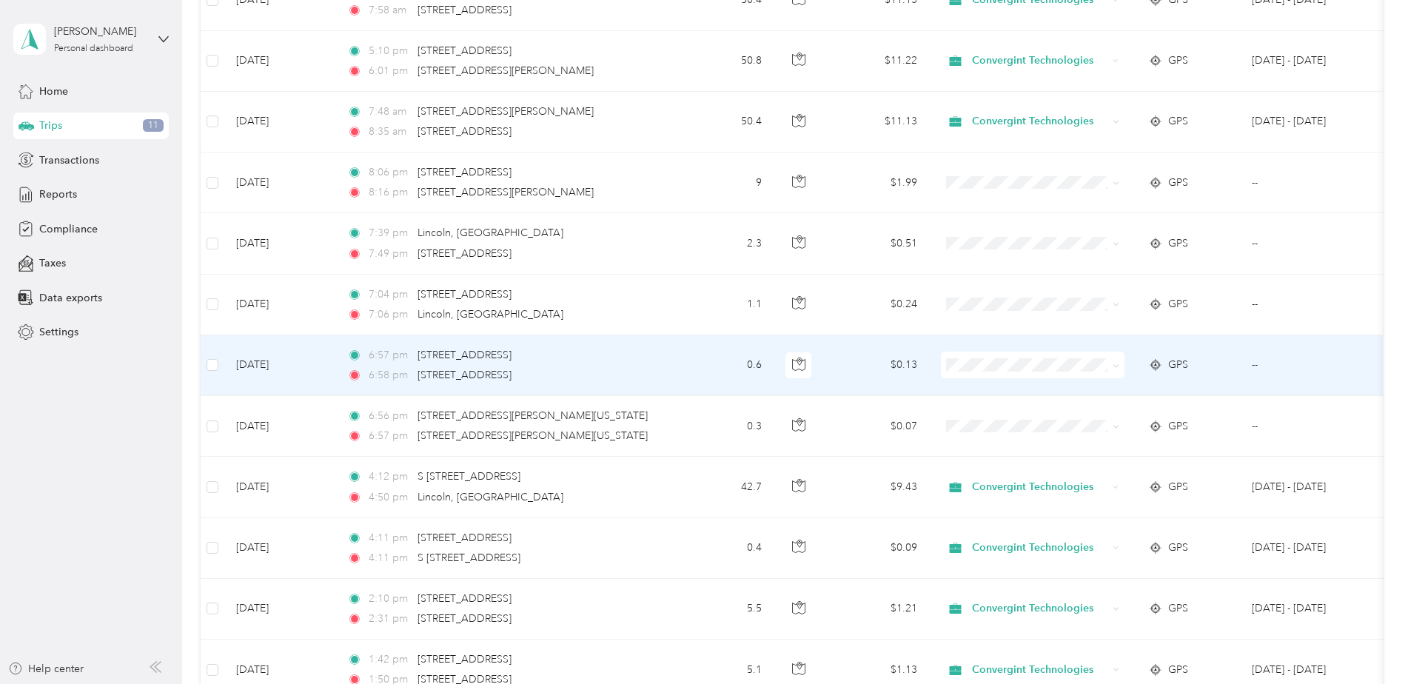
click at [992, 415] on span "Personal" at bounding box center [1045, 412] width 137 height 16
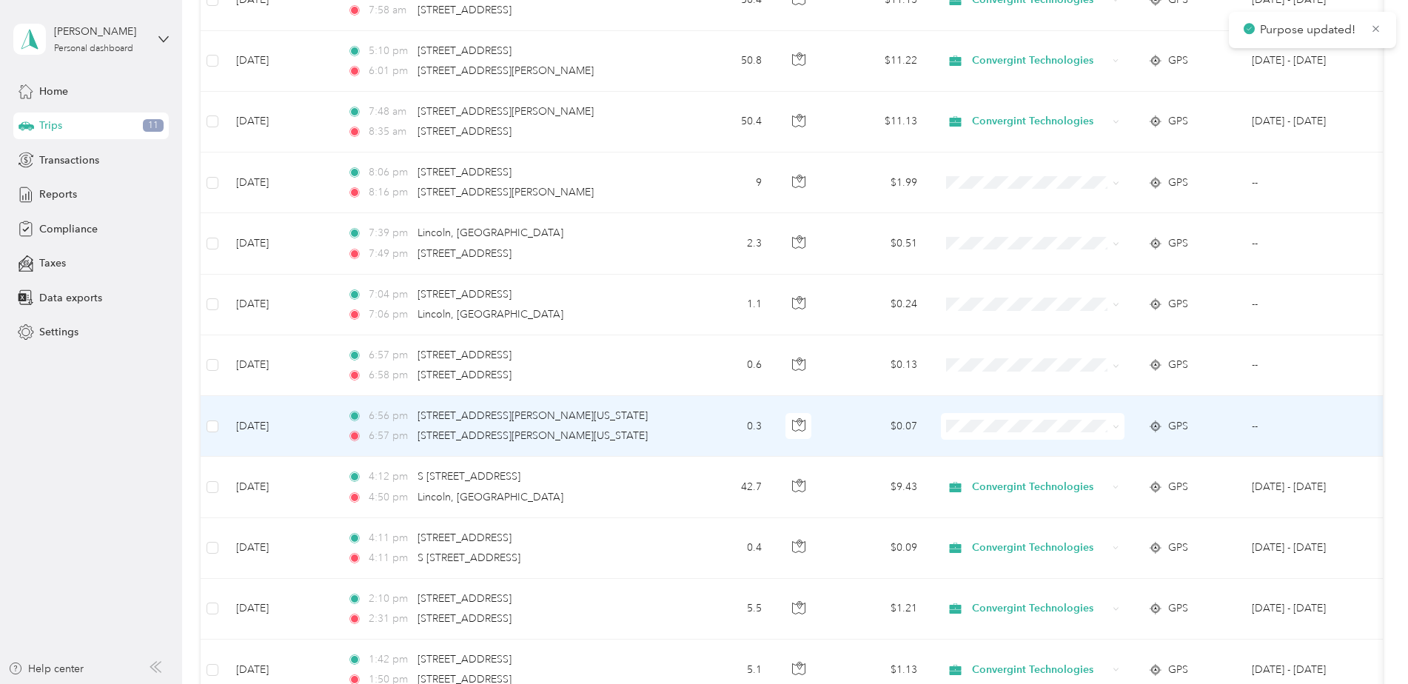
click at [991, 433] on span at bounding box center [1033, 426] width 184 height 27
click at [993, 477] on span "Personal" at bounding box center [1045, 480] width 137 height 16
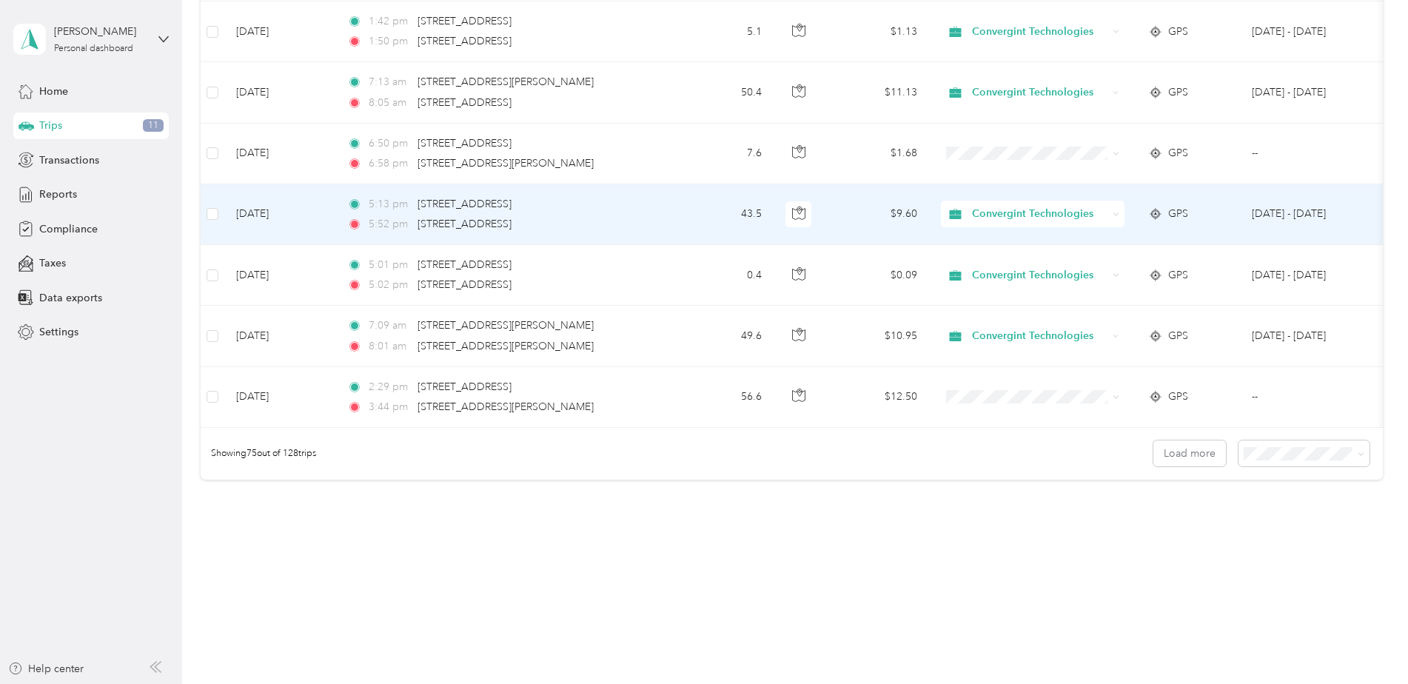
scroll to position [4401, 0]
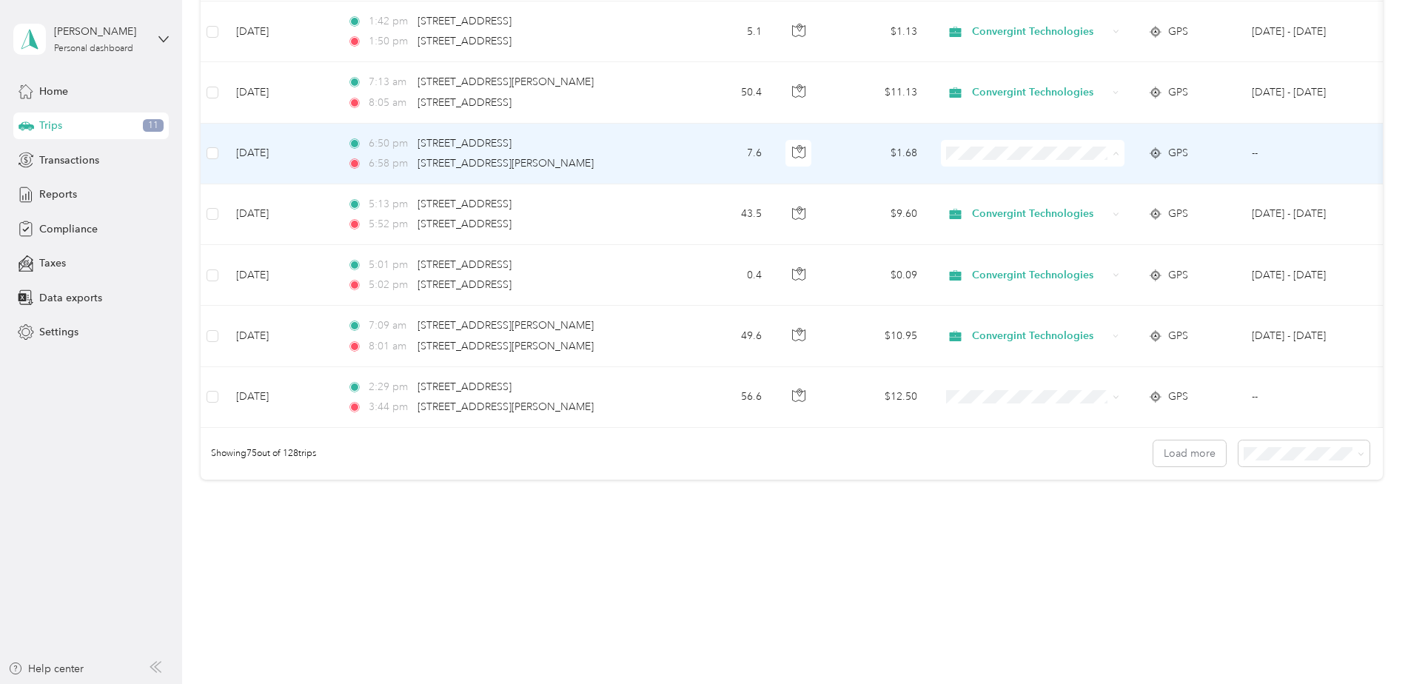
click at [1015, 198] on span "Personal" at bounding box center [1045, 196] width 137 height 16
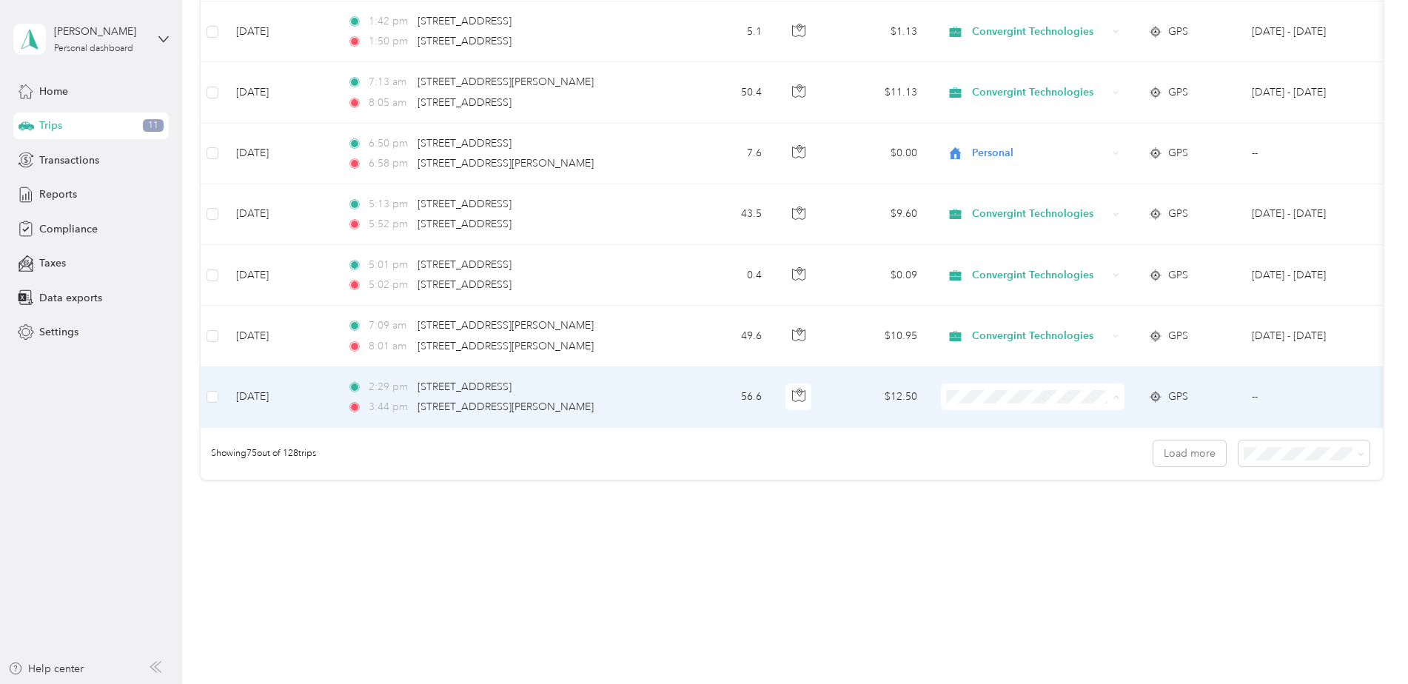
click at [980, 443] on span "Personal" at bounding box center [1045, 440] width 137 height 16
click at [1179, 452] on button "Load more" at bounding box center [1190, 454] width 73 height 26
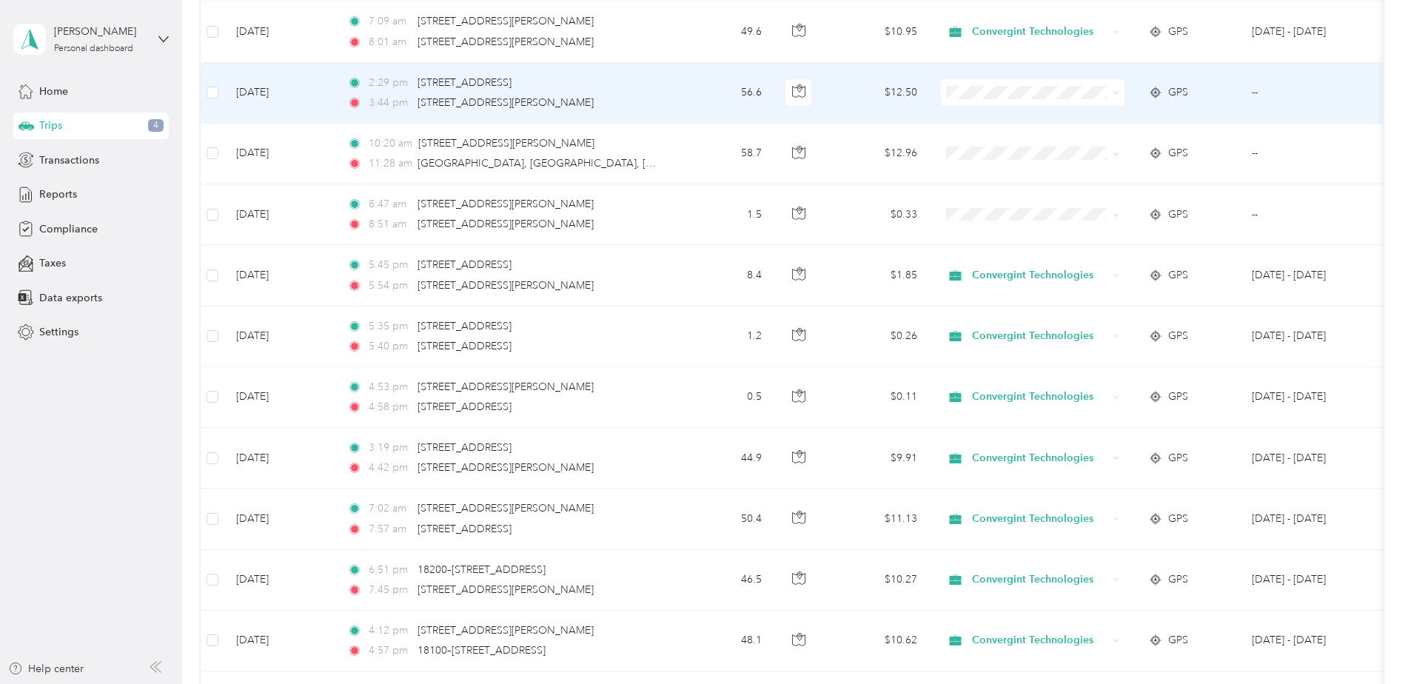
click at [971, 107] on td at bounding box center [1032, 93] width 207 height 61
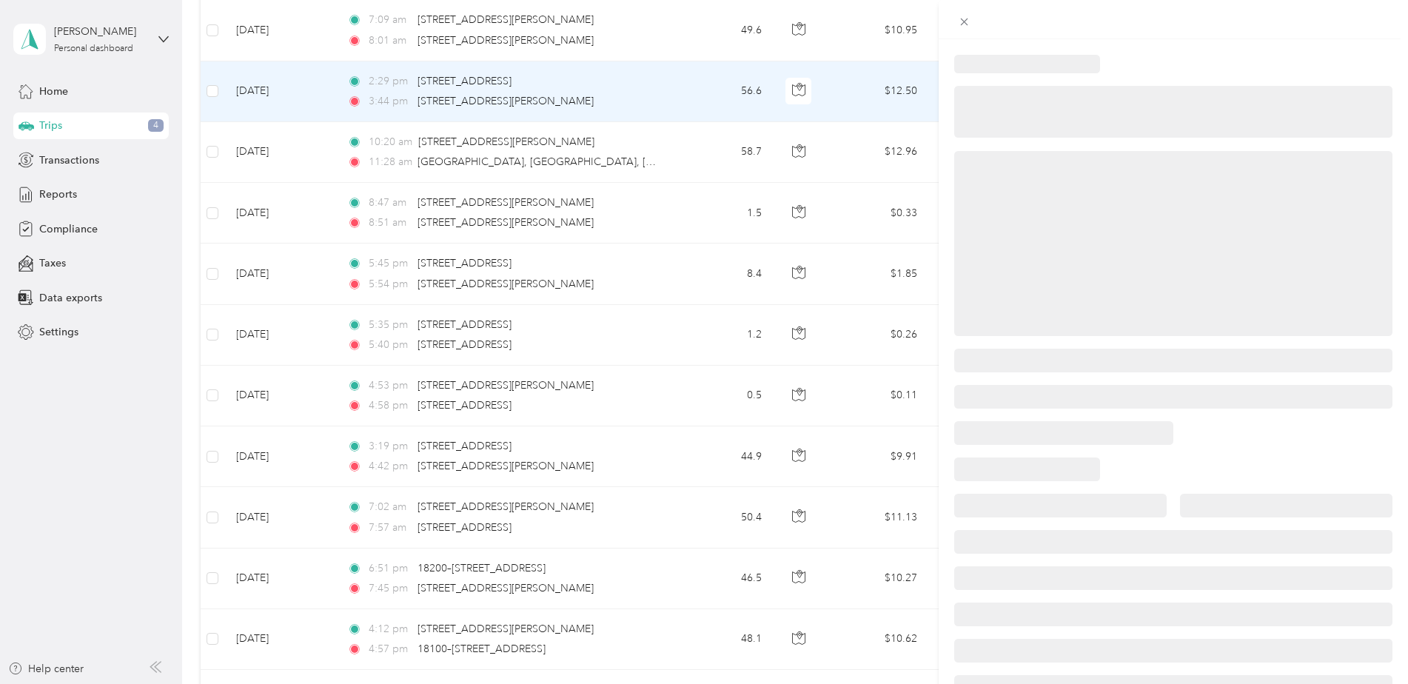
scroll to position [4696, 0]
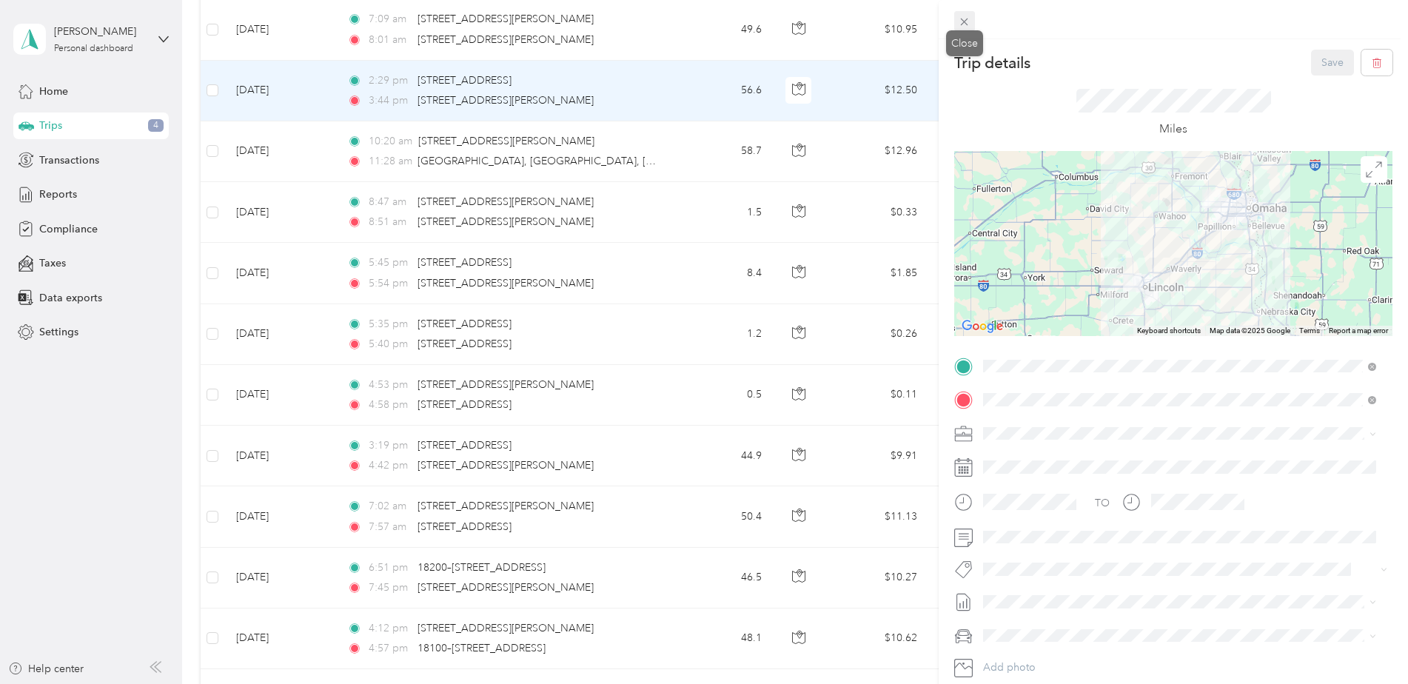
click at [962, 20] on icon at bounding box center [964, 22] width 13 height 13
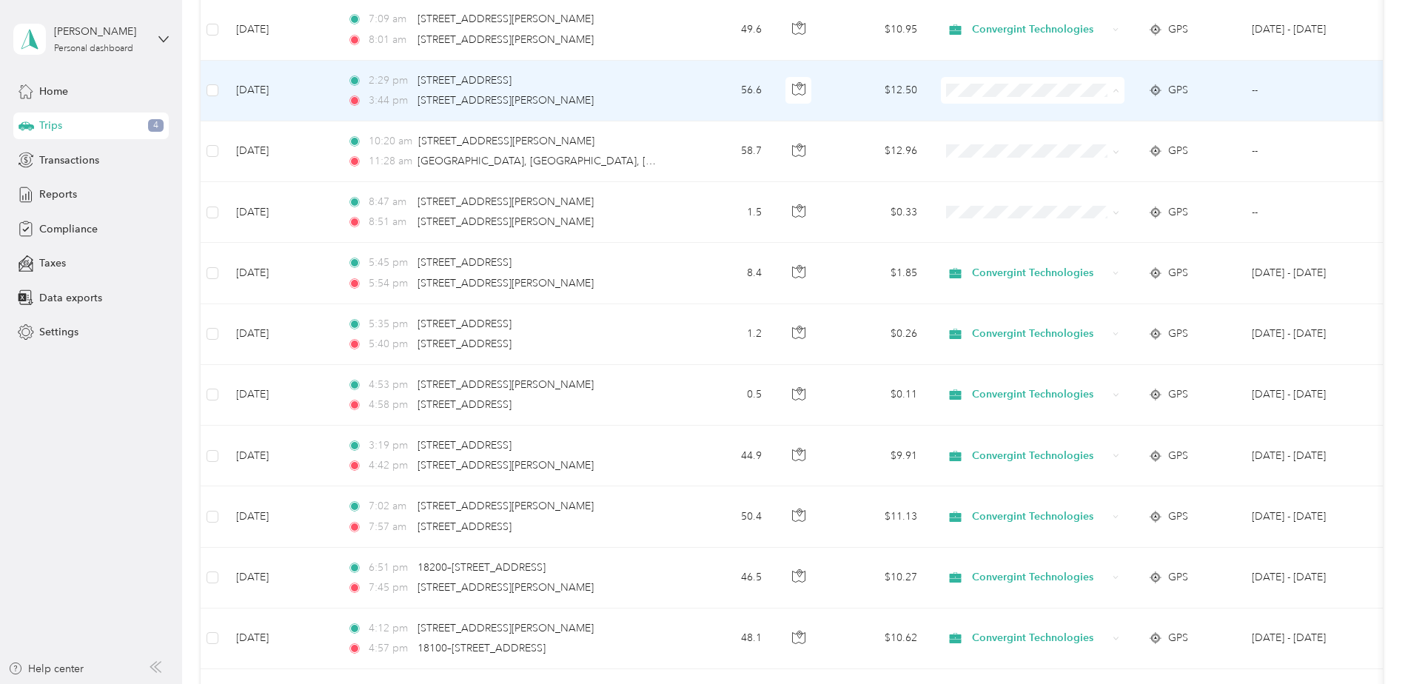
click at [983, 147] on span "Personal" at bounding box center [1045, 144] width 137 height 16
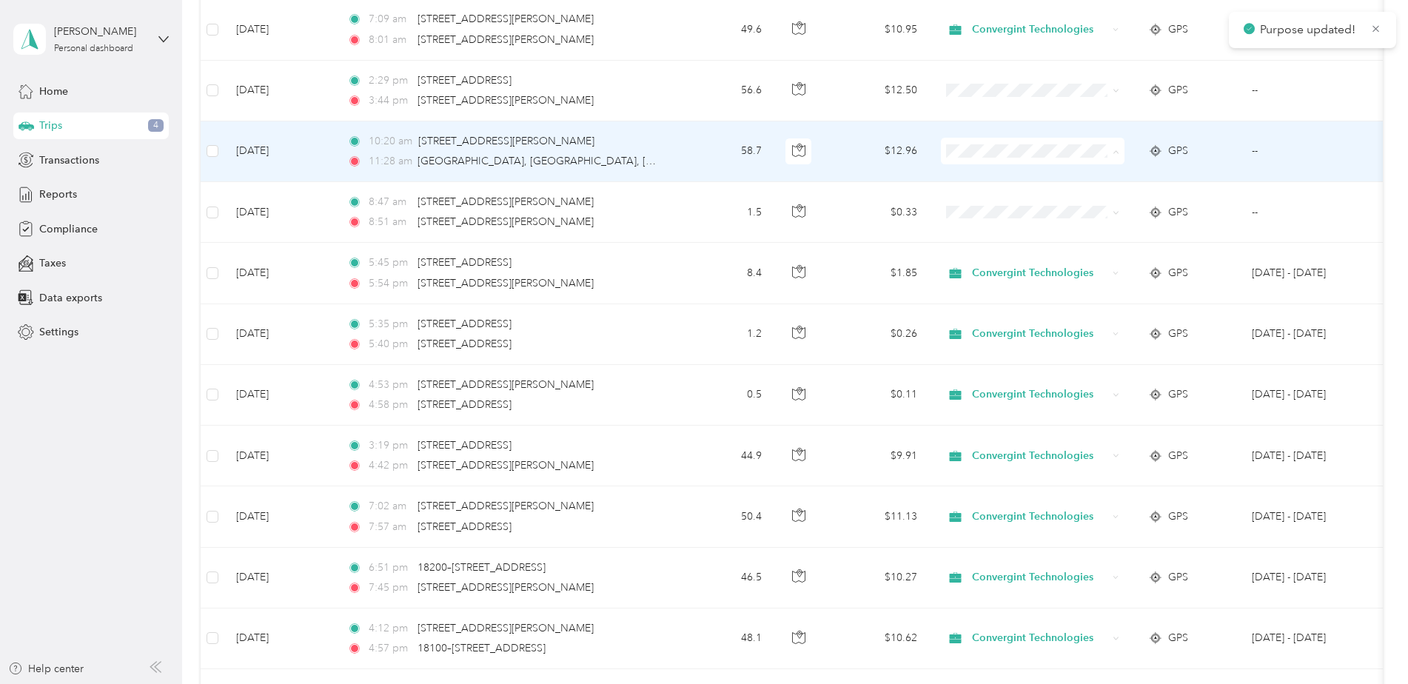
click at [991, 195] on li "Personal" at bounding box center [1033, 205] width 184 height 26
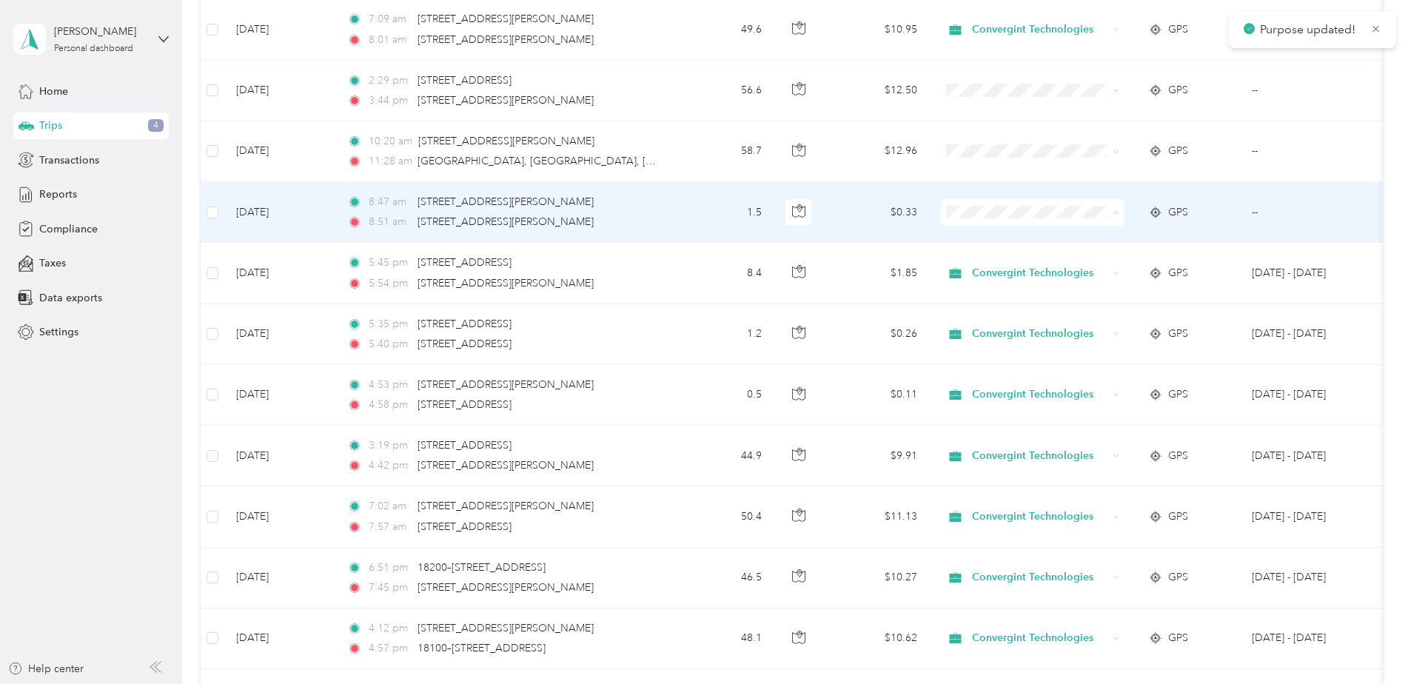
click at [981, 262] on span "Personal" at bounding box center [1045, 266] width 137 height 16
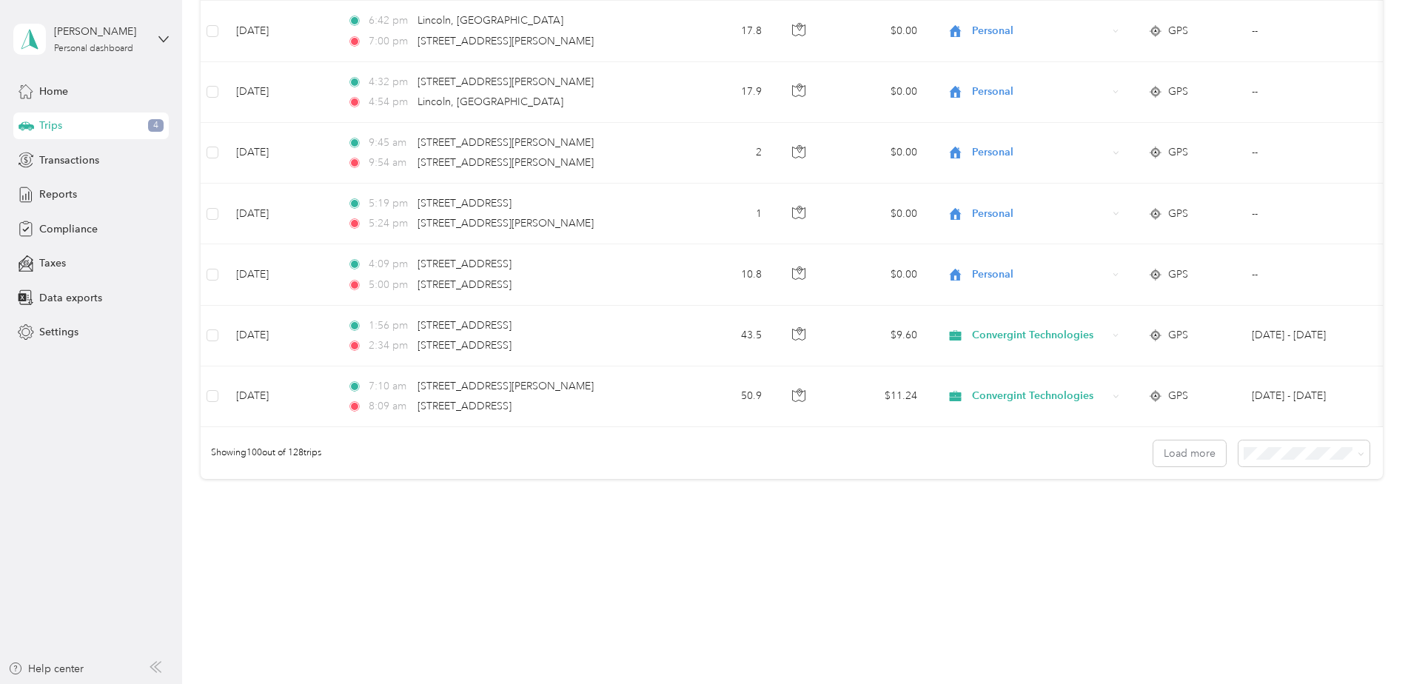
scroll to position [5924, 0]
click at [1203, 455] on button "Load more" at bounding box center [1190, 454] width 73 height 26
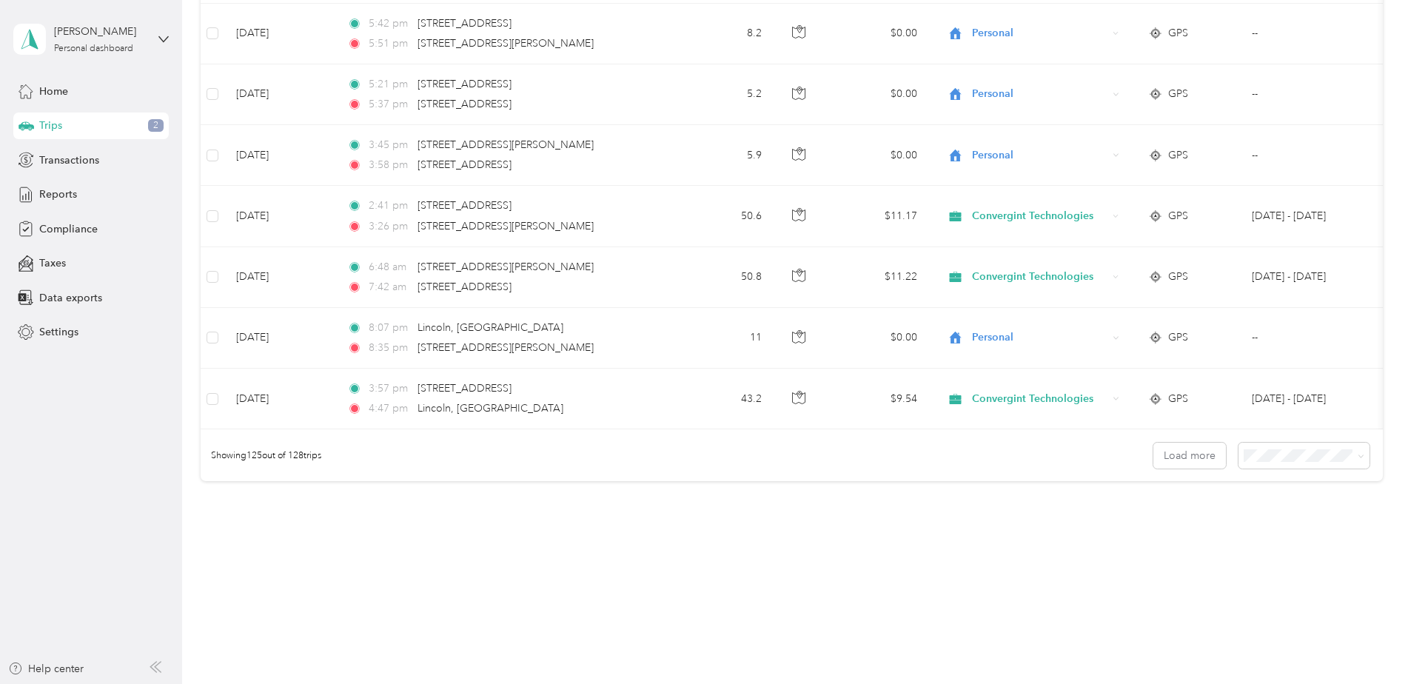
scroll to position [7446, 0]
click at [1189, 444] on button "Load more" at bounding box center [1190, 454] width 73 height 26
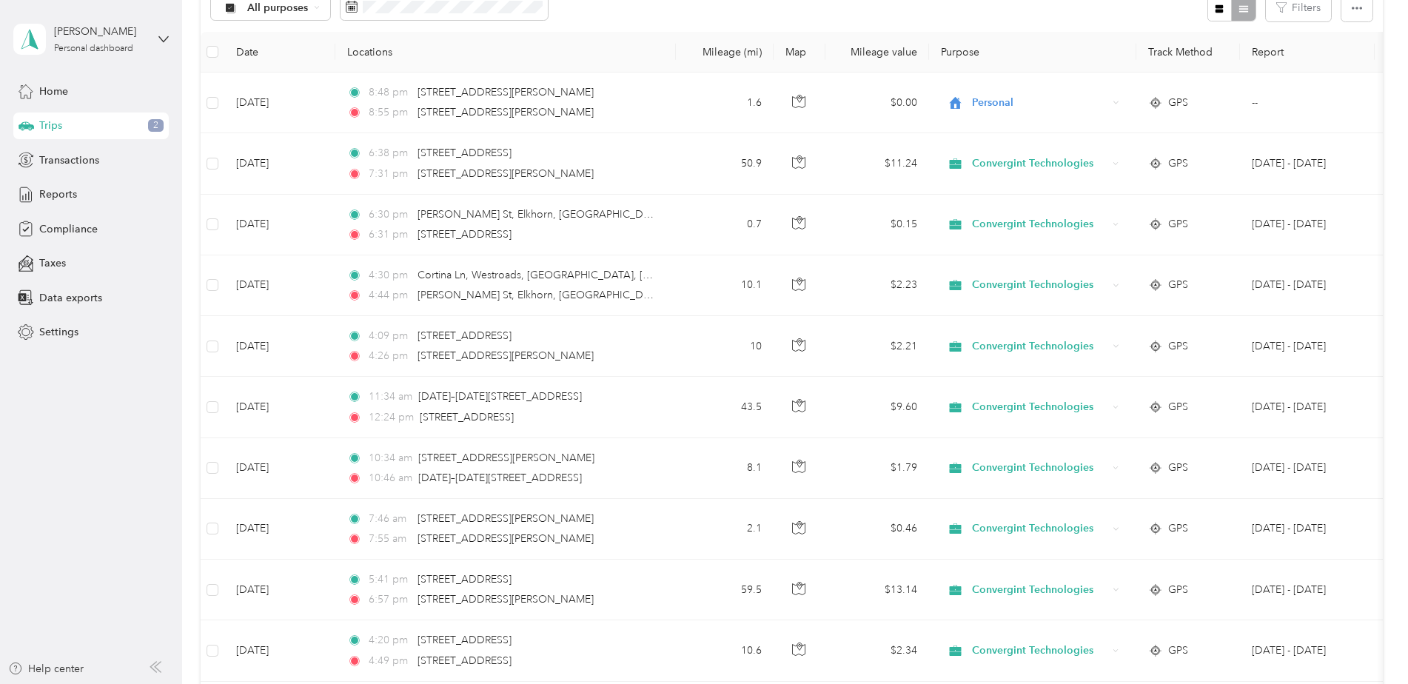
scroll to position [0, 0]
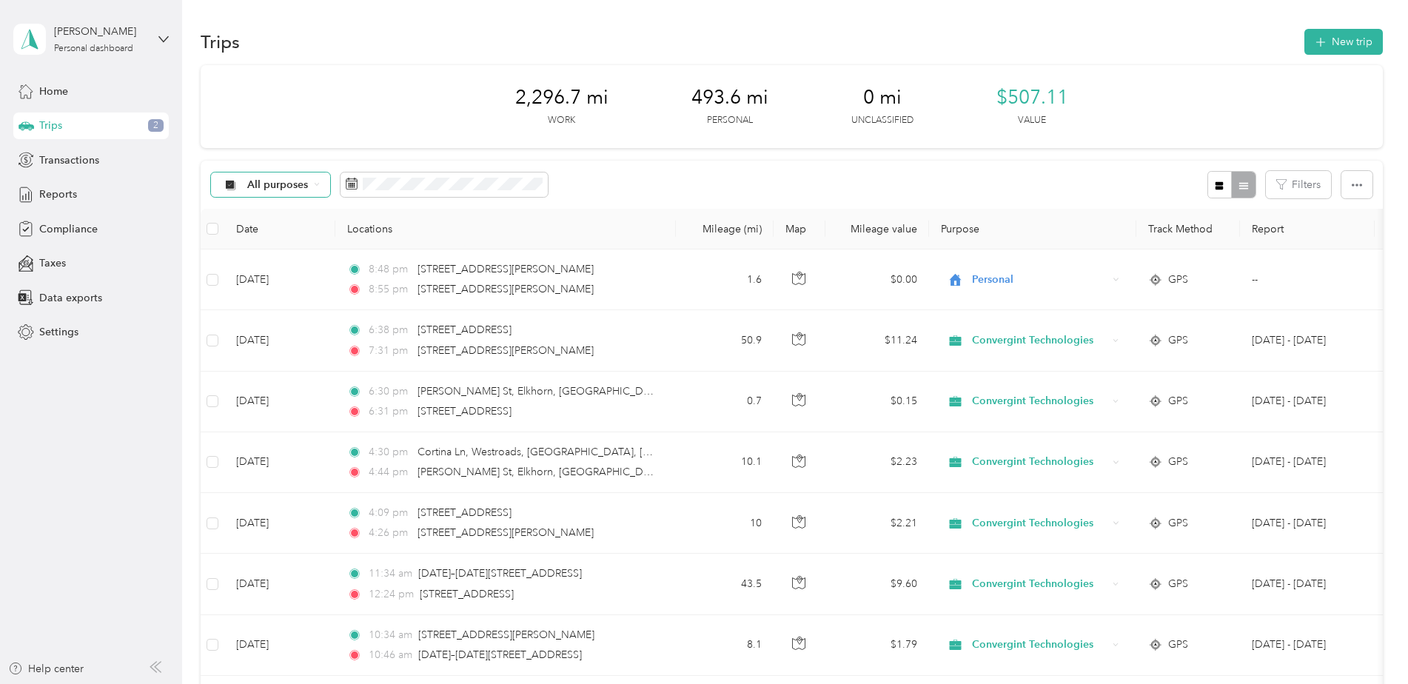
click at [298, 191] on div "All purposes" at bounding box center [271, 185] width 120 height 25
click at [290, 237] on span "Unclassified" at bounding box center [307, 234] width 121 height 16
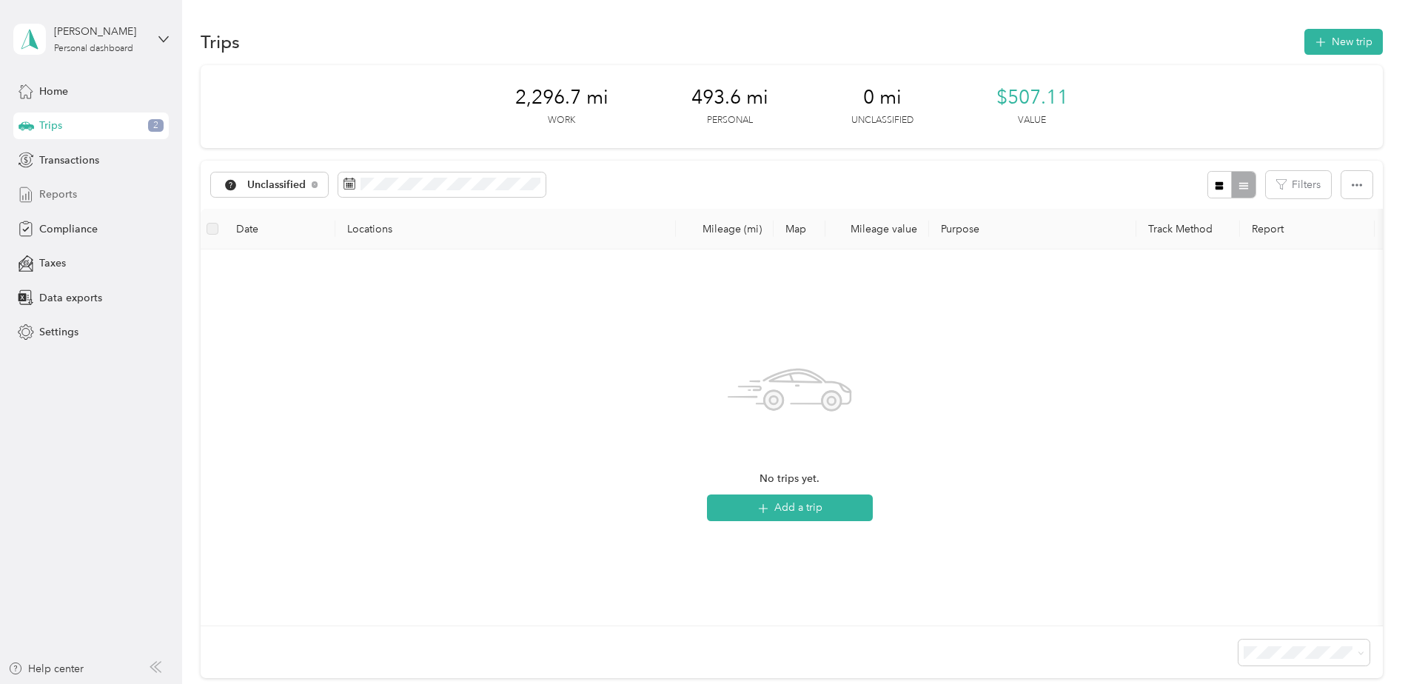
click at [94, 198] on div "Reports" at bounding box center [90, 194] width 155 height 27
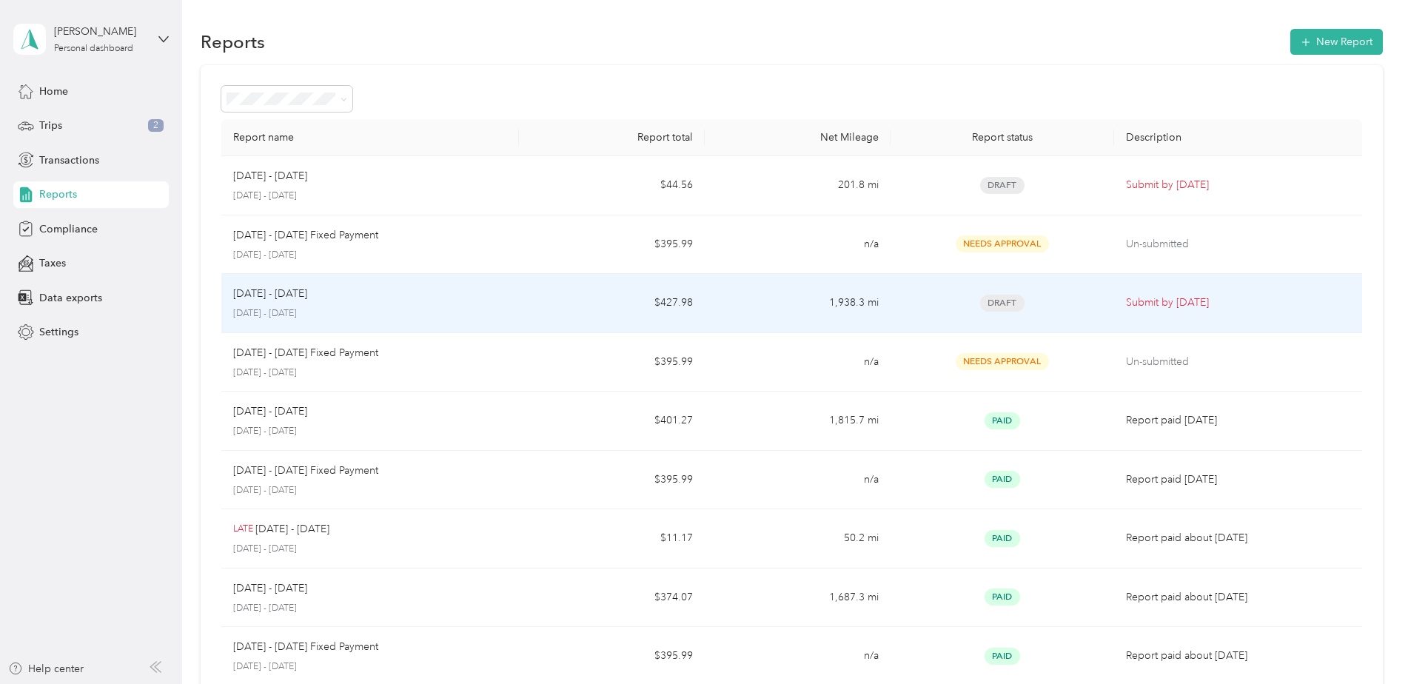
click at [940, 302] on div "Draft" at bounding box center [1002, 303] width 199 height 17
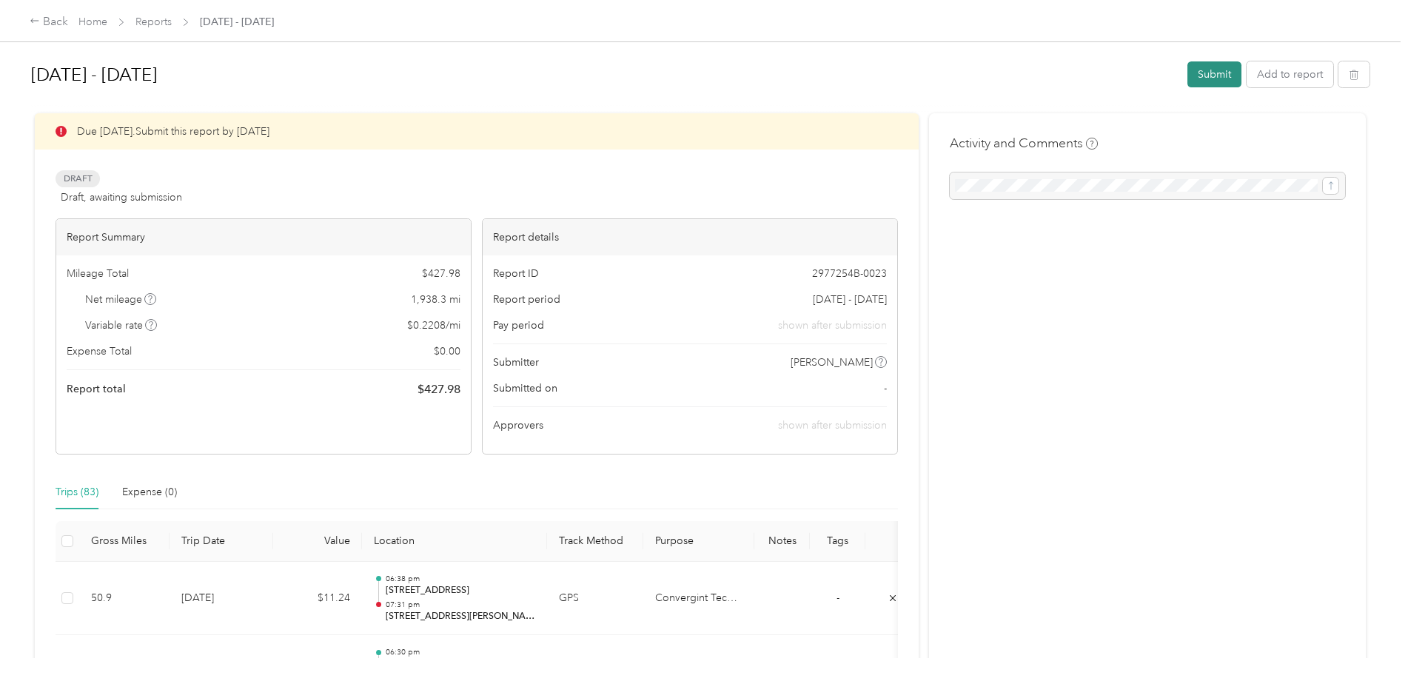
click at [1207, 80] on button "Submit" at bounding box center [1215, 74] width 54 height 26
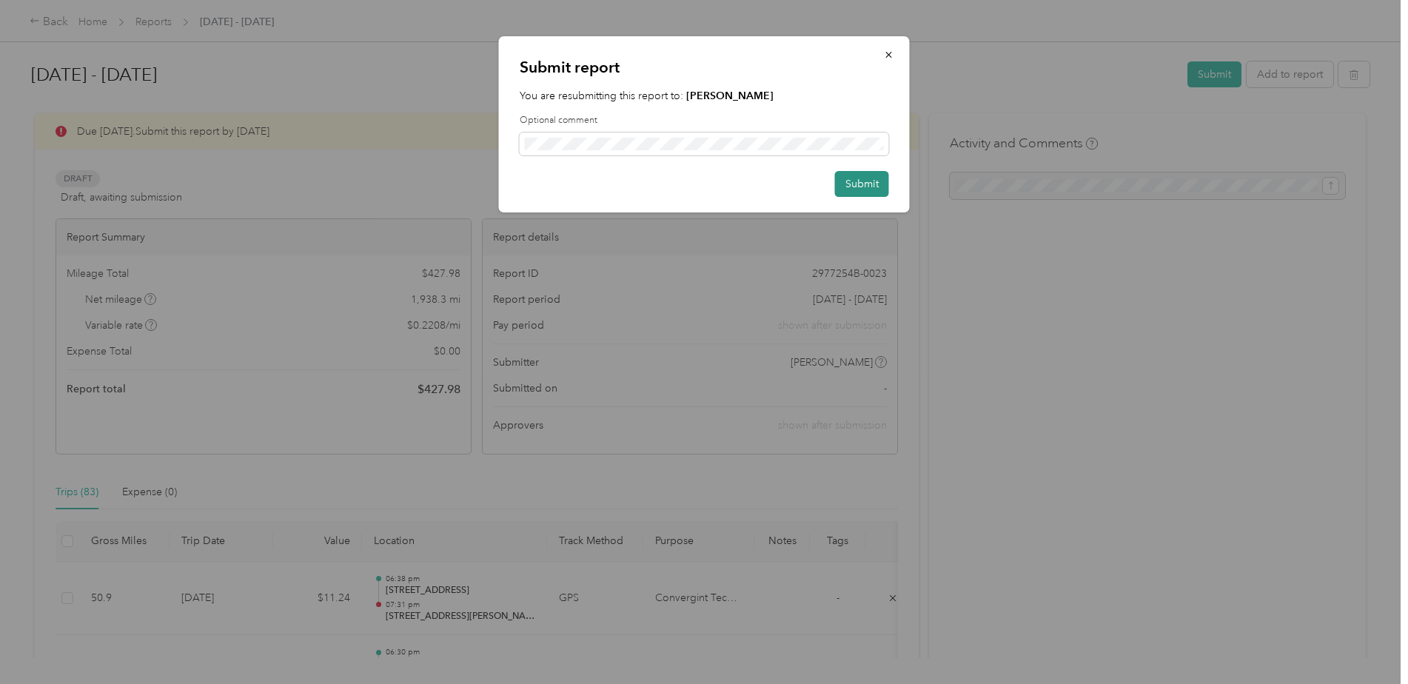
click at [859, 181] on button "Submit" at bounding box center [862, 184] width 54 height 26
